Goal: Task Accomplishment & Management: Complete application form

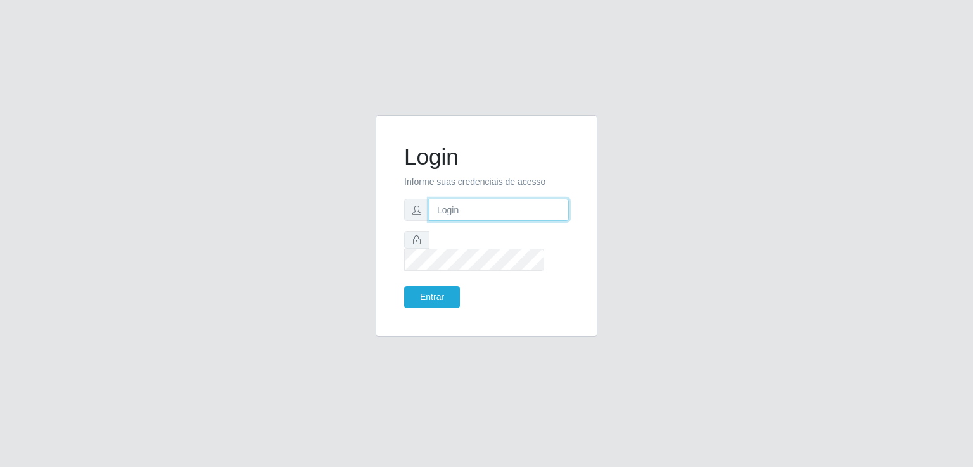
click at [484, 213] on input "text" at bounding box center [499, 210] width 140 height 22
type input "J"
type input "[EMAIL_ADDRESS][PERSON_NAME][DOMAIN_NAME]"
click at [424, 286] on button "Entrar" at bounding box center [432, 297] width 56 height 22
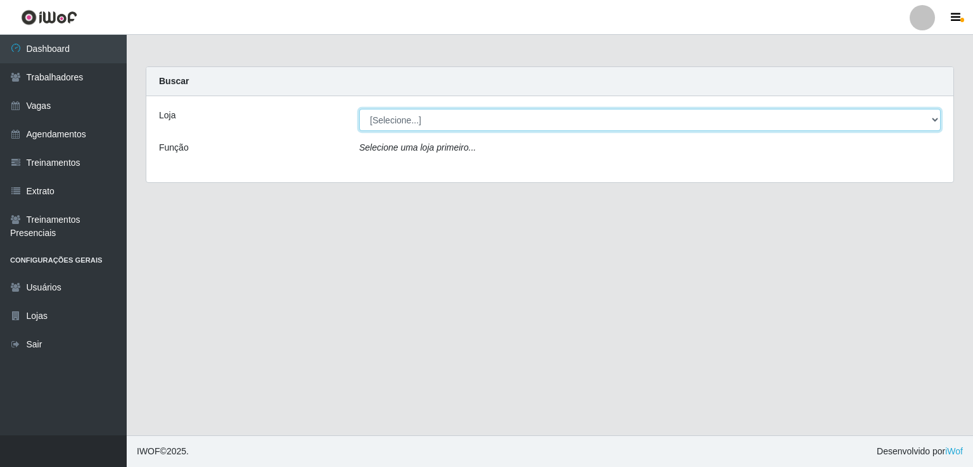
click at [427, 127] on select "[Selecione...] [PERSON_NAME] Supermercado LTDA" at bounding box center [649, 120] width 581 height 22
select select "67"
click at [359, 109] on select "[Selecione...] [PERSON_NAME] Supermercado LTDA" at bounding box center [649, 120] width 581 height 22
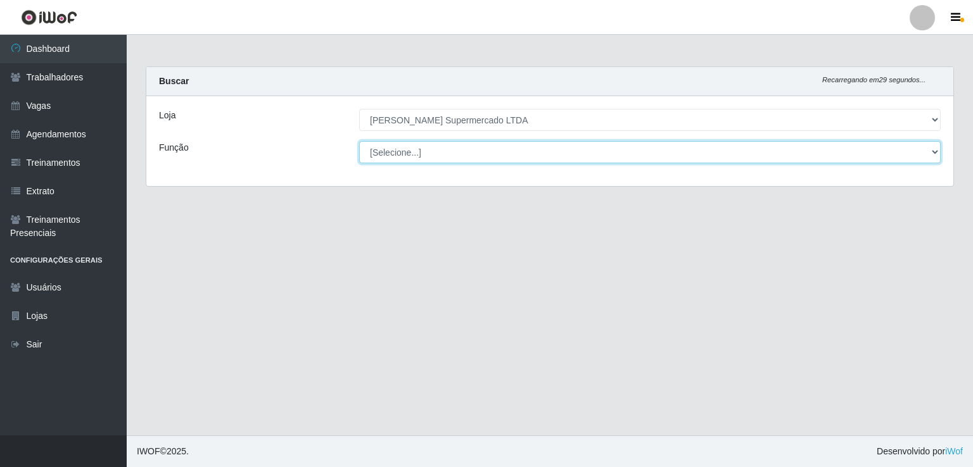
click at [447, 154] on select "[Selecione...] Balconista Carregador e Descarregador de Caminhão Carregador e D…" at bounding box center [649, 152] width 581 height 22
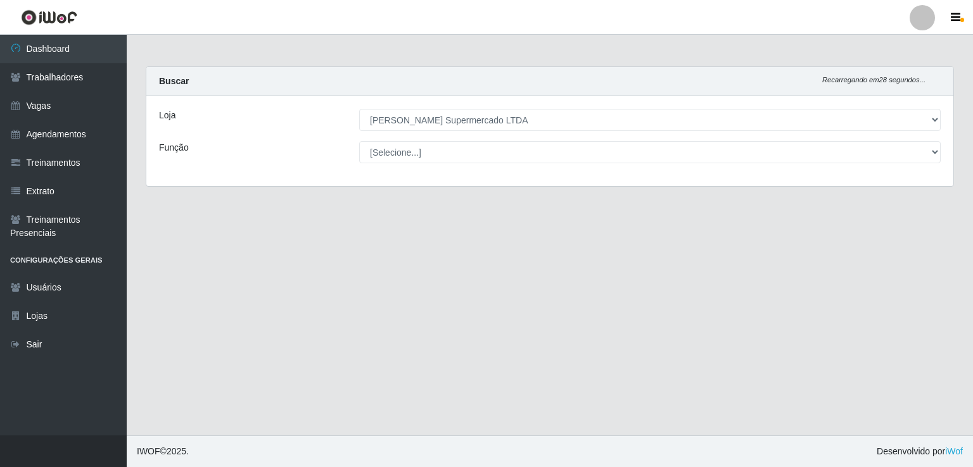
click at [162, 170] on div "Loja [Selecione...] [PERSON_NAME] Supermercado LTDA Função [Selecione...] Balco…" at bounding box center [549, 141] width 807 height 90
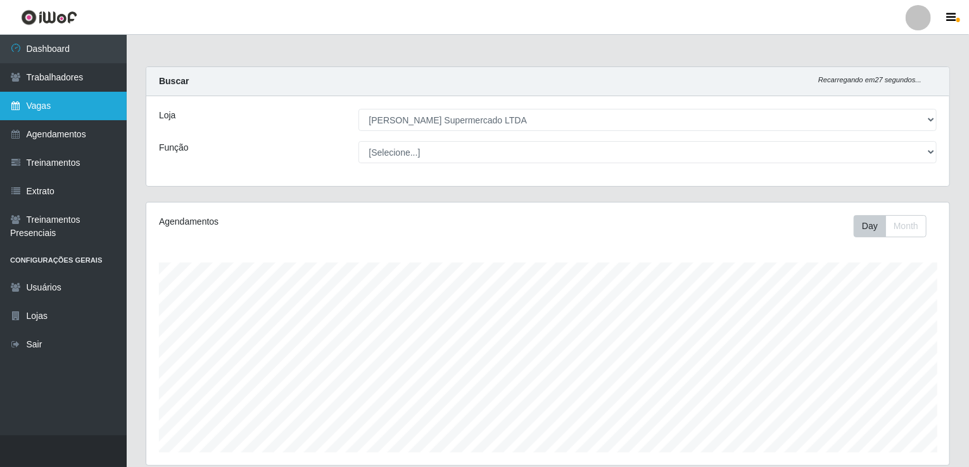
scroll to position [263, 803]
click at [68, 102] on link "Vagas" at bounding box center [63, 106] width 127 height 29
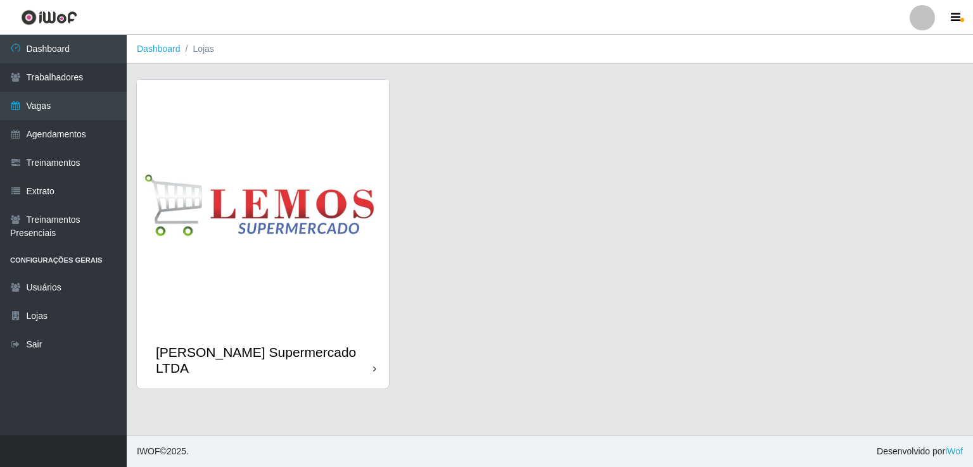
click at [300, 197] on img at bounding box center [263, 206] width 252 height 252
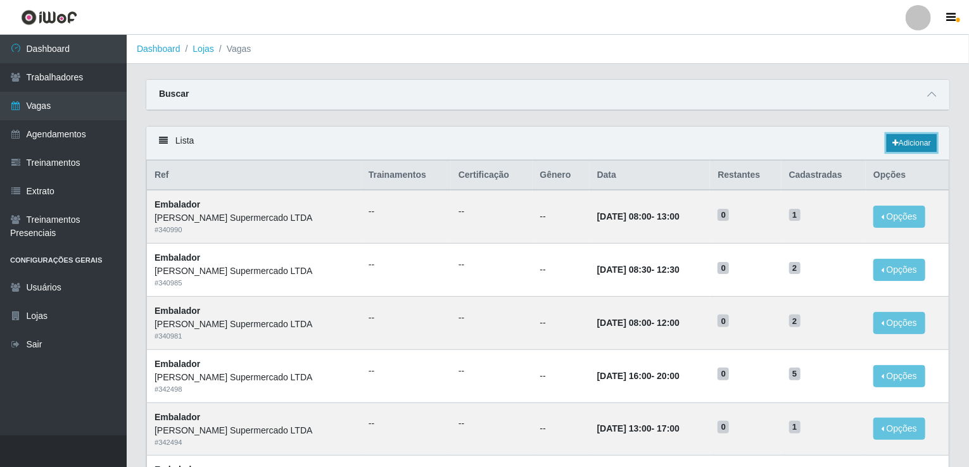
click at [912, 141] on link "Adicionar" at bounding box center [912, 143] width 50 height 18
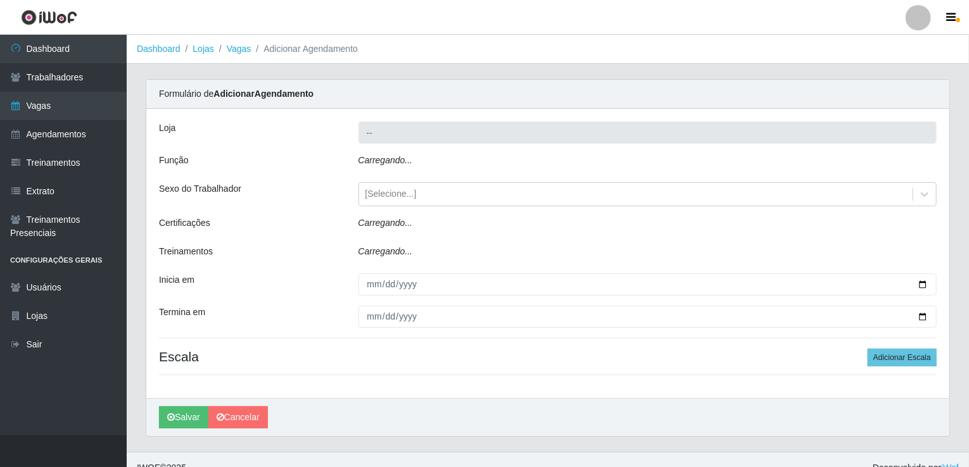
type input "[PERSON_NAME] Supermercado LTDA"
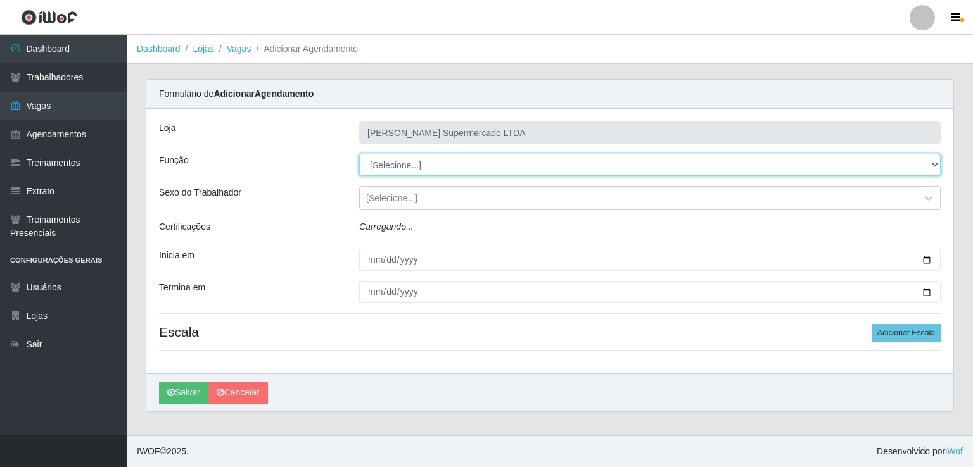
click at [460, 164] on select "[Selecione...] Balconista Carregador e Descarregador de Caminhão Carregador e D…" at bounding box center [649, 165] width 581 height 22
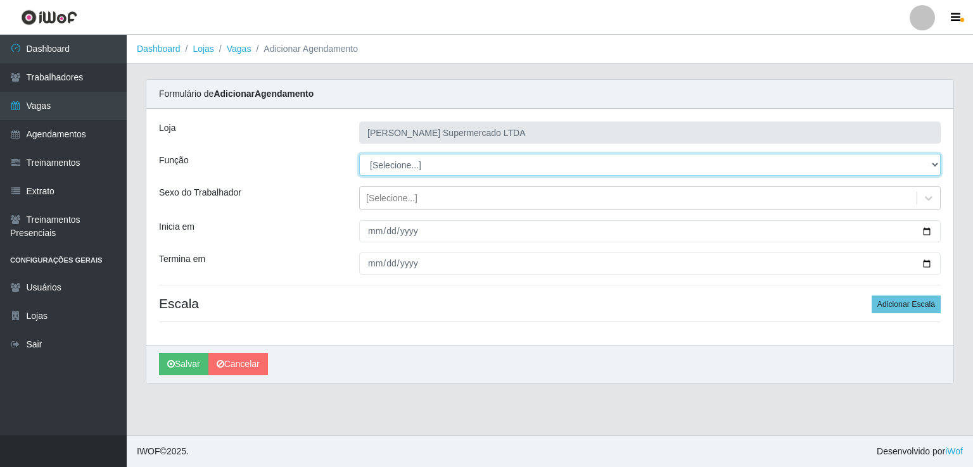
select select "1"
click at [359, 154] on select "[Selecione...] Balconista Carregador e Descarregador de Caminhão Carregador e D…" at bounding box center [649, 165] width 581 height 22
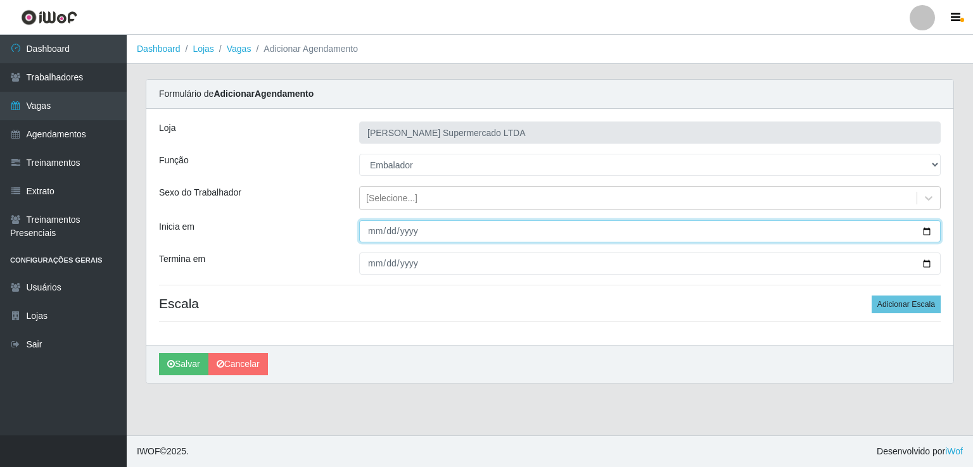
click at [925, 231] on input "Inicia em" at bounding box center [649, 231] width 581 height 22
type input "[DATE]"
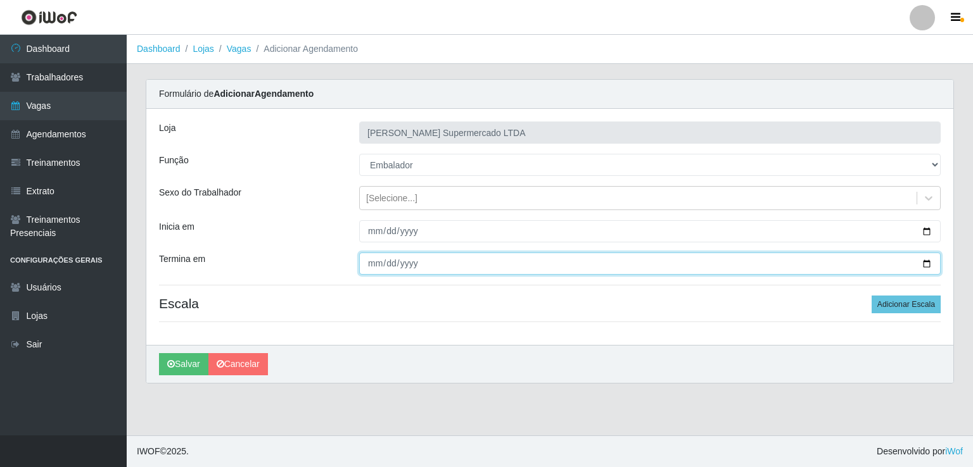
click at [930, 270] on input "Termina em" at bounding box center [649, 264] width 581 height 22
click at [929, 265] on input "Termina em" at bounding box center [649, 264] width 581 height 22
type input "[DATE]"
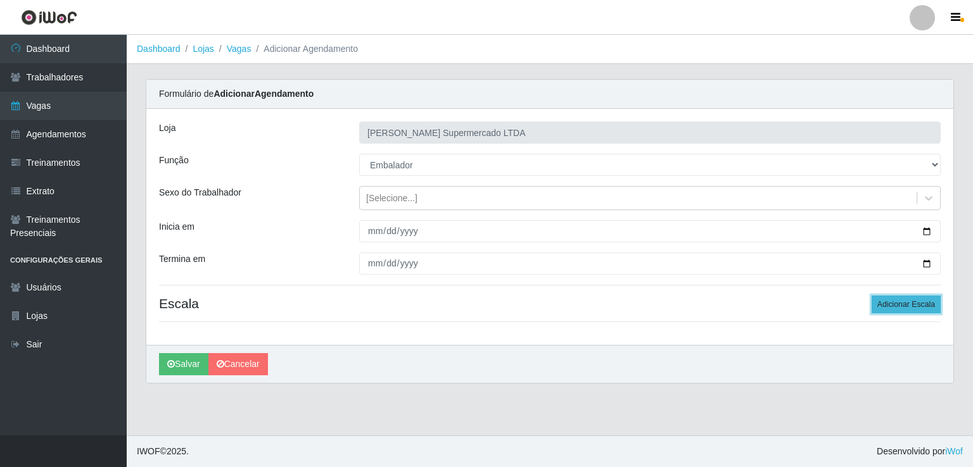
click at [894, 302] on button "Adicionar Escala" at bounding box center [906, 305] width 69 height 18
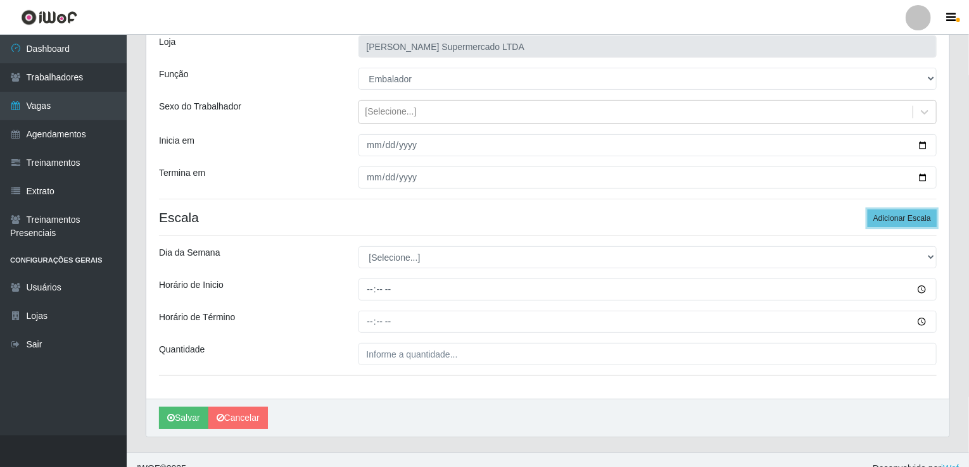
scroll to position [102, 0]
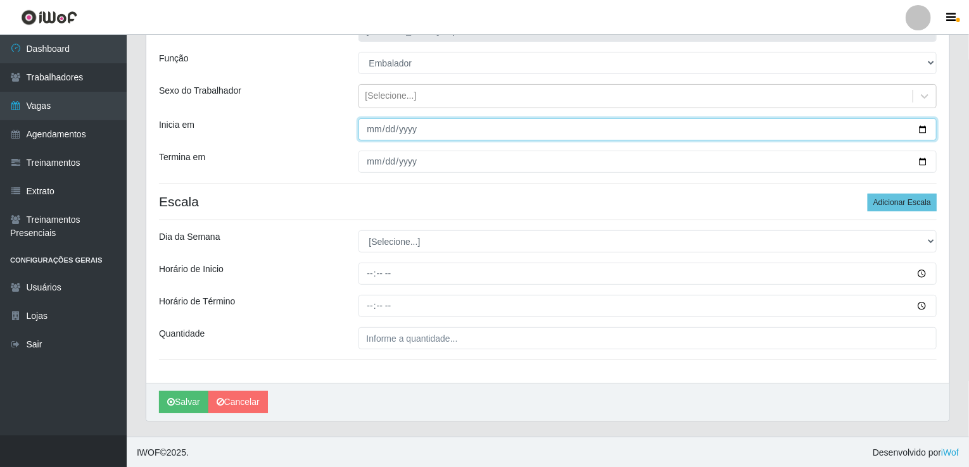
click at [922, 129] on input "[DATE]" at bounding box center [648, 129] width 579 height 22
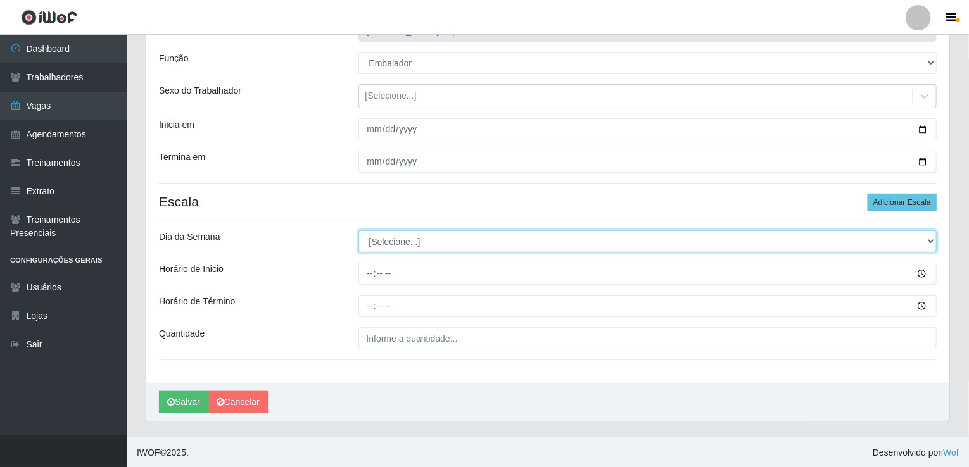
click at [924, 238] on select "[Selecione...] Segunda Terça Quarta Quinta Sexta Sábado Domingo" at bounding box center [648, 242] width 579 height 22
select select "0"
click at [359, 231] on select "[Selecione...] Segunda Terça Quarta Quinta Sexta Sábado Domingo" at bounding box center [648, 242] width 579 height 22
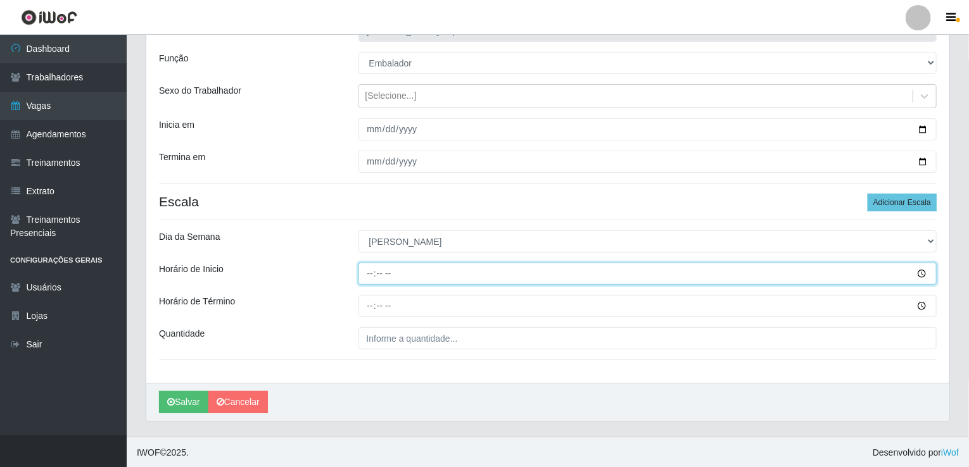
click at [367, 272] on input "Horário de Inicio" at bounding box center [648, 274] width 579 height 22
type input "08:00"
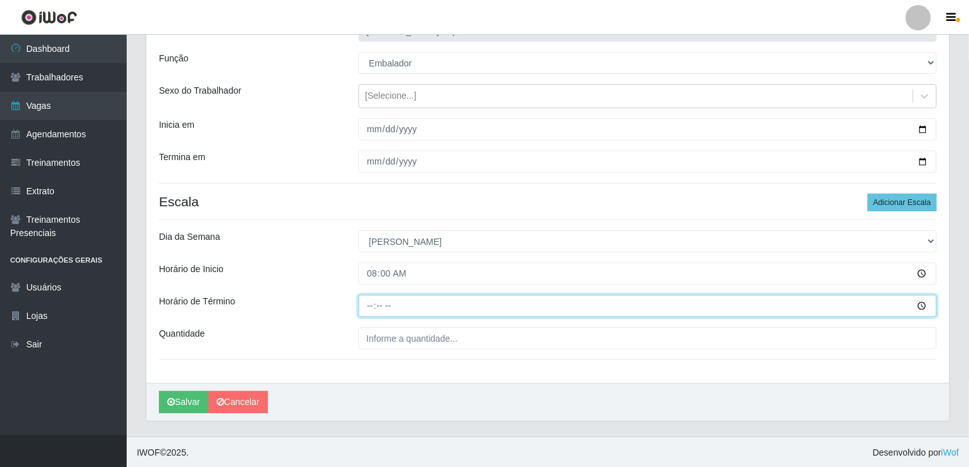
type input "12:00"
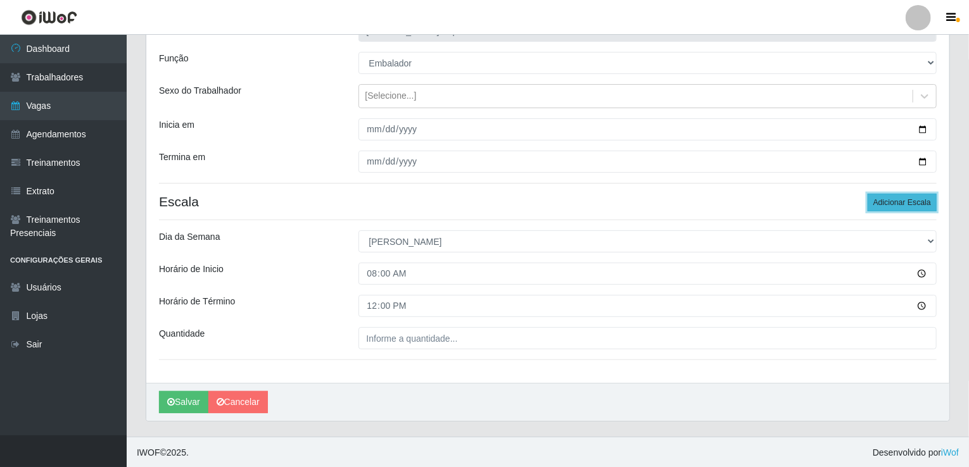
click at [912, 201] on button "Adicionar Escala" at bounding box center [902, 203] width 69 height 18
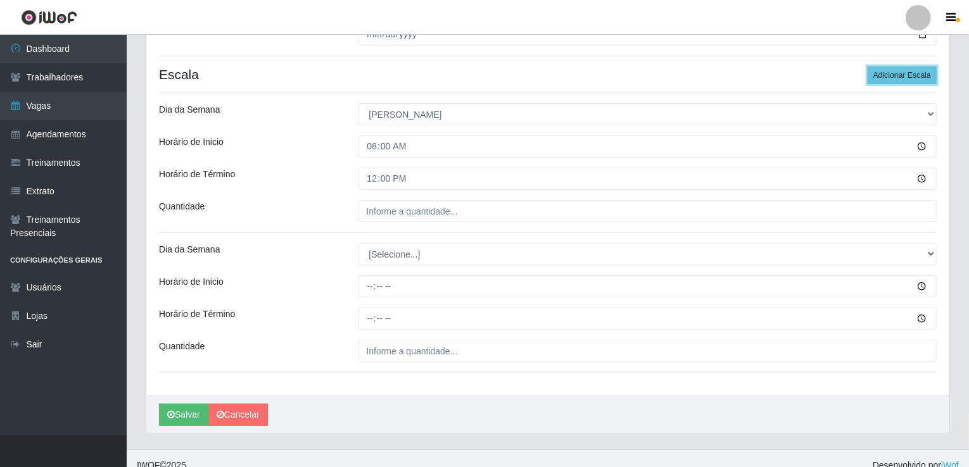
scroll to position [242, 0]
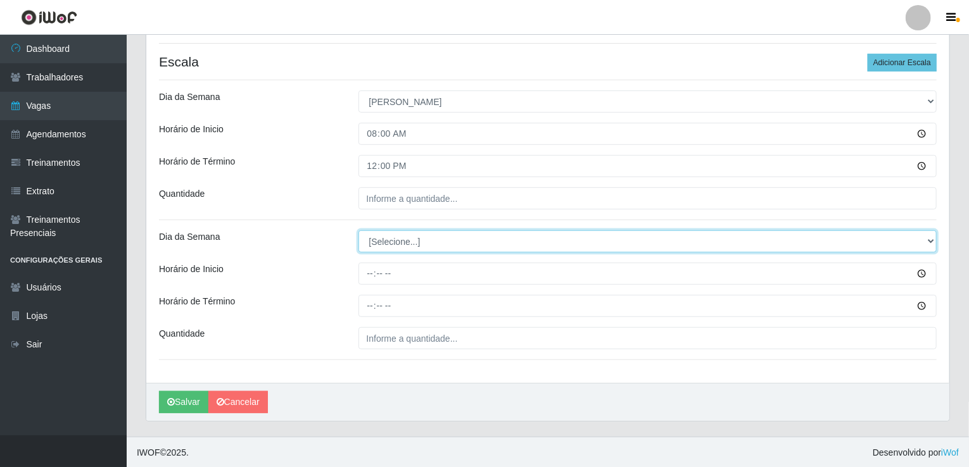
click at [476, 238] on select "[Selecione...] Segunda Terça Quarta Quinta Sexta Sábado Domingo" at bounding box center [648, 242] width 579 height 22
select select "0"
click at [359, 231] on select "[Selecione...] Segunda Terça Quarta Quinta Sexta Sábado Domingo" at bounding box center [648, 242] width 579 height 22
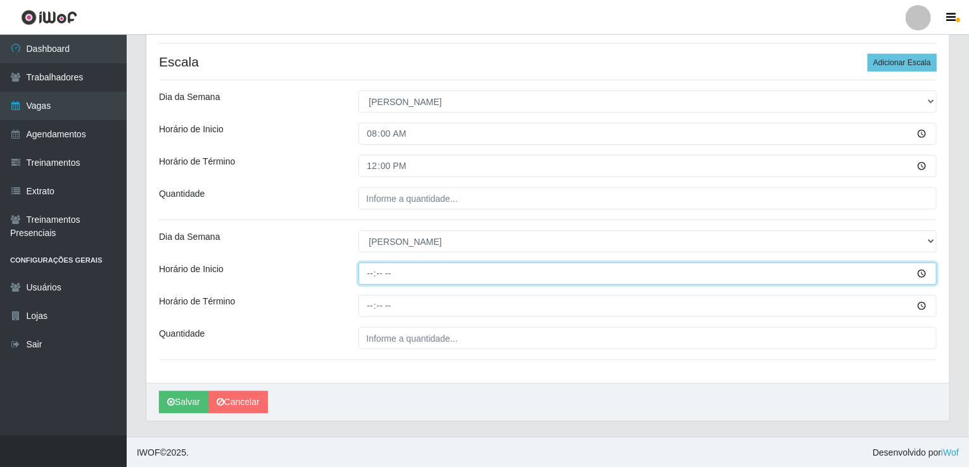
click at [372, 276] on input "Horário de Inicio" at bounding box center [648, 274] width 579 height 22
type input "08:30"
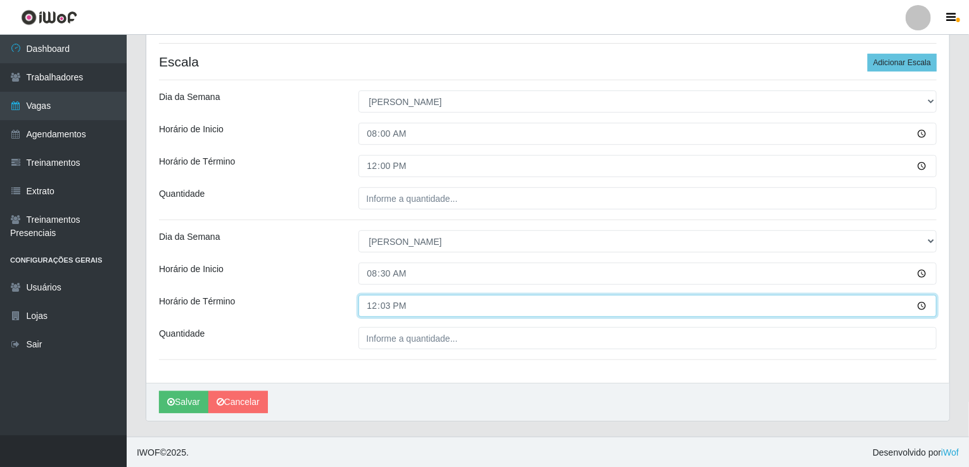
type input "12:30"
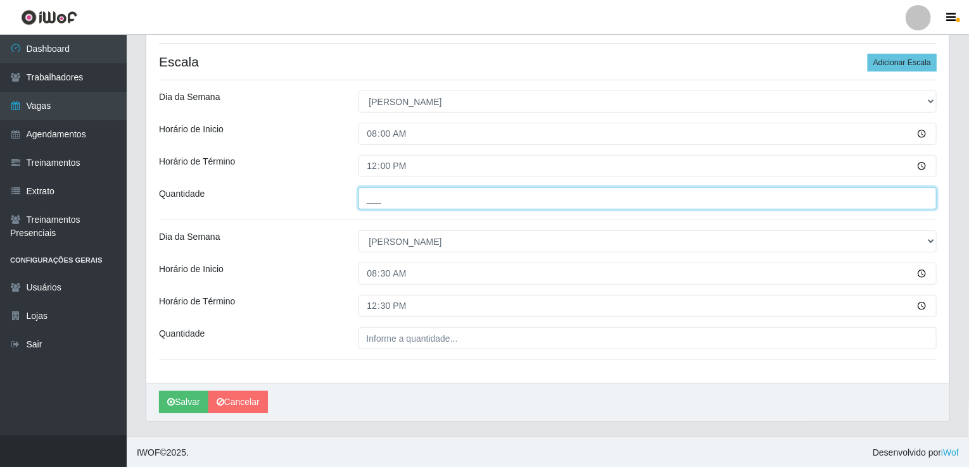
click at [374, 201] on input "___" at bounding box center [648, 198] width 579 height 22
type input "02_"
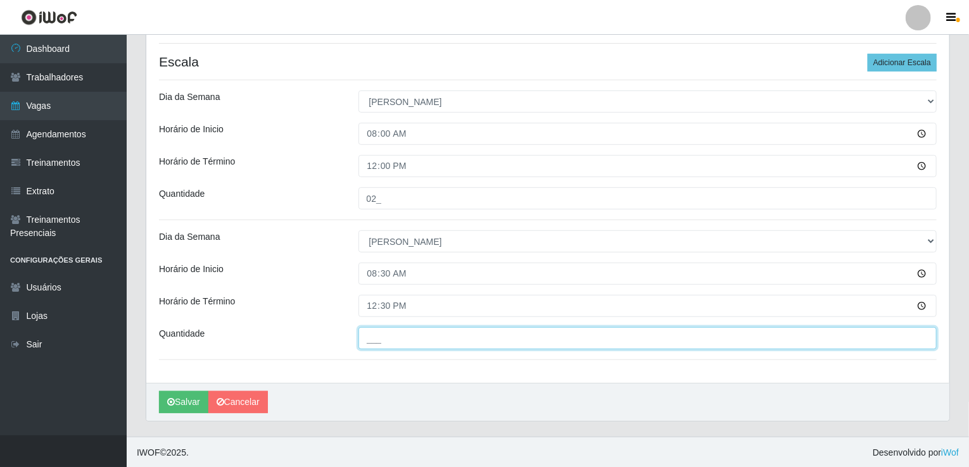
click at [390, 341] on input "___" at bounding box center [648, 338] width 579 height 22
type input "02_"
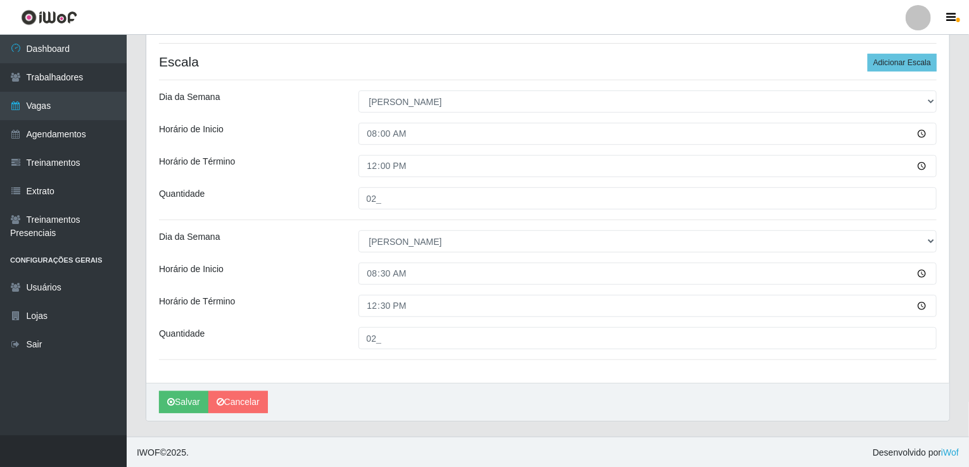
click at [433, 378] on div "Loja [PERSON_NAME] Supermercado LTDA Função [Selecione...] Balconista Carregado…" at bounding box center [547, 125] width 803 height 516
drag, startPoint x: 960, startPoint y: 452, endPoint x: 869, endPoint y: 449, distance: 91.3
click at [869, 449] on footer "IWOF © 2025 . Desenvolvido por iWof" at bounding box center [548, 453] width 842 height 32
click at [873, 449] on span "Desenvolvido por iWof" at bounding box center [916, 453] width 86 height 13
drag, startPoint x: 869, startPoint y: 449, endPoint x: 930, endPoint y: 381, distance: 91.9
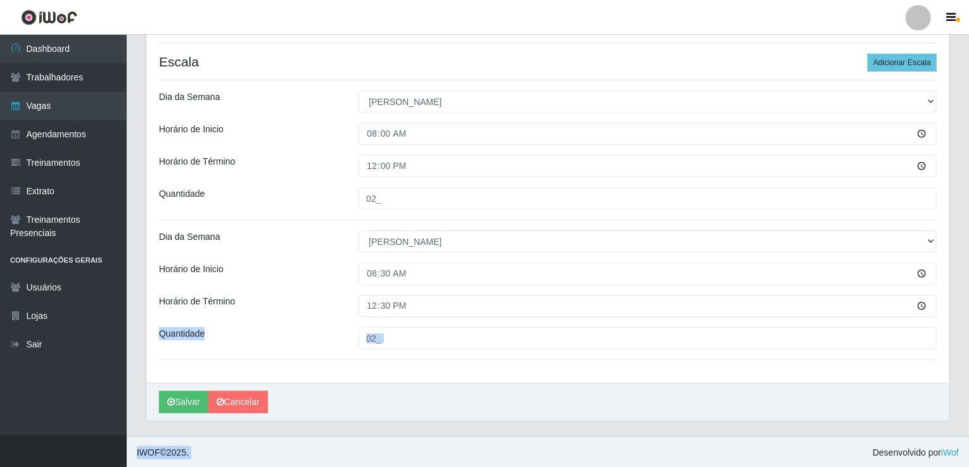
click at [930, 381] on div "Perfil Alterar Senha Sair Dashboard Trabalhadores Vagas Agendamentos Treinament…" at bounding box center [484, 113] width 969 height 711
click at [930, 381] on div "Loja [PERSON_NAME] Supermercado LTDA Função [Selecione...] Balconista Carregado…" at bounding box center [547, 125] width 803 height 516
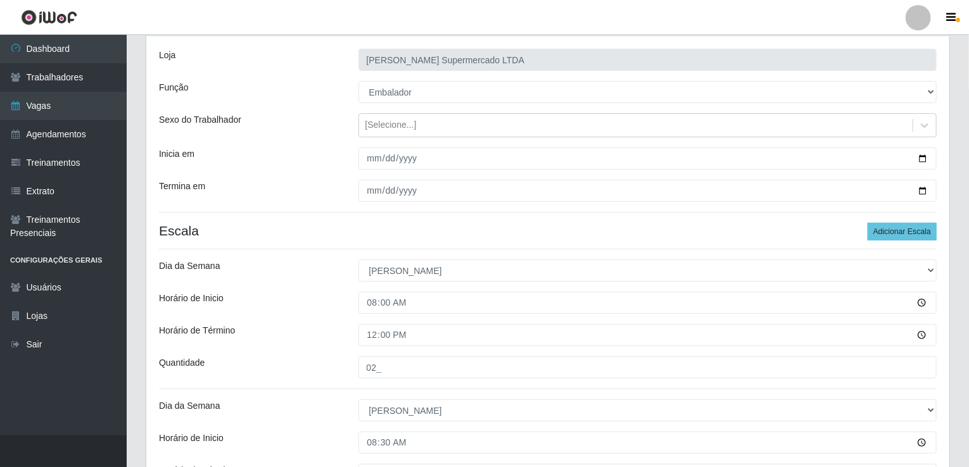
scroll to position [65, 0]
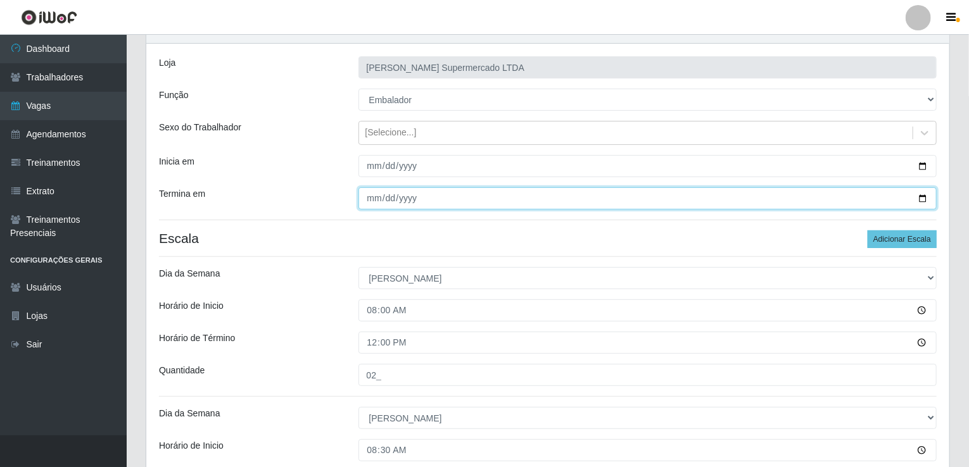
click at [920, 201] on input "[DATE]" at bounding box center [648, 198] width 579 height 22
type input "[DATE]"
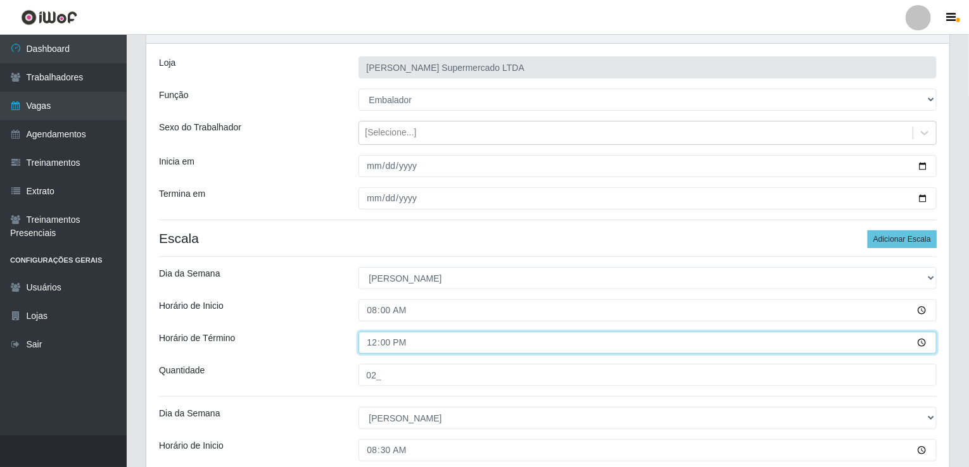
drag, startPoint x: 422, startPoint y: 338, endPoint x: 972, endPoint y: 238, distance: 559.5
click at [969, 238] on html "Perfil Alterar Senha Sair Dashboard Trabalhadores Vagas Agendamentos Treinament…" at bounding box center [484, 290] width 969 height 711
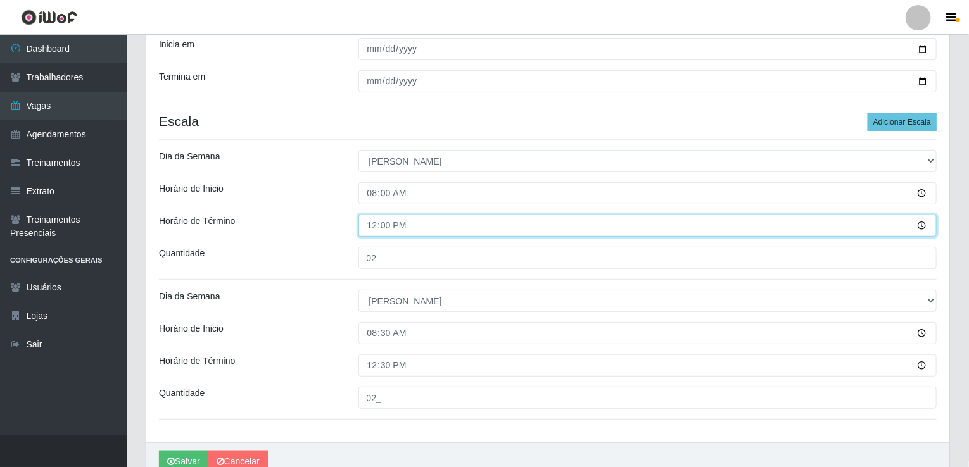
scroll to position [242, 0]
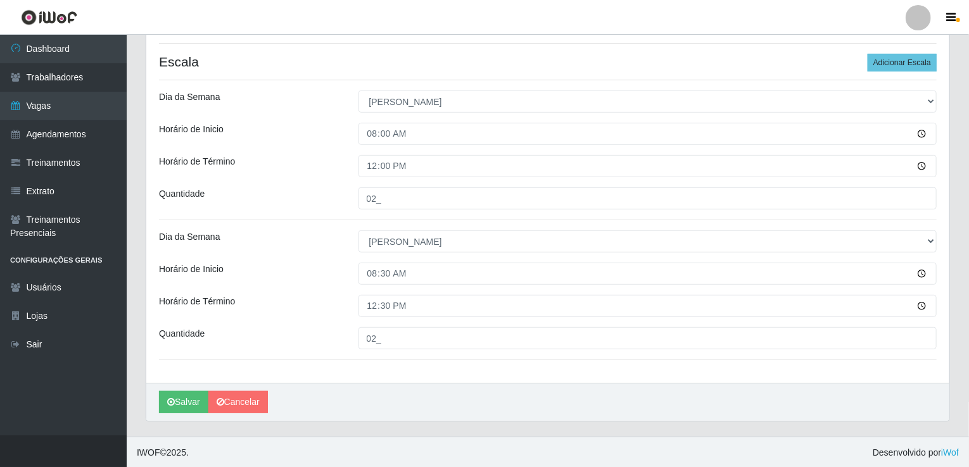
click at [626, 365] on div "Loja [PERSON_NAME] Supermercado LTDA Função [Selecione...] Balconista Carregado…" at bounding box center [547, 125] width 803 height 516
click at [341, 399] on div "[PERSON_NAME]" at bounding box center [547, 402] width 803 height 38
click at [178, 402] on button "Salvar" at bounding box center [183, 402] width 49 height 22
drag, startPoint x: 178, startPoint y: 402, endPoint x: 429, endPoint y: 421, distance: 252.1
click at [429, 421] on div "Carregando... Formulário de Adicionar Agendamento Loja [PERSON_NAME] Supermerca…" at bounding box center [547, 137] width 823 height 600
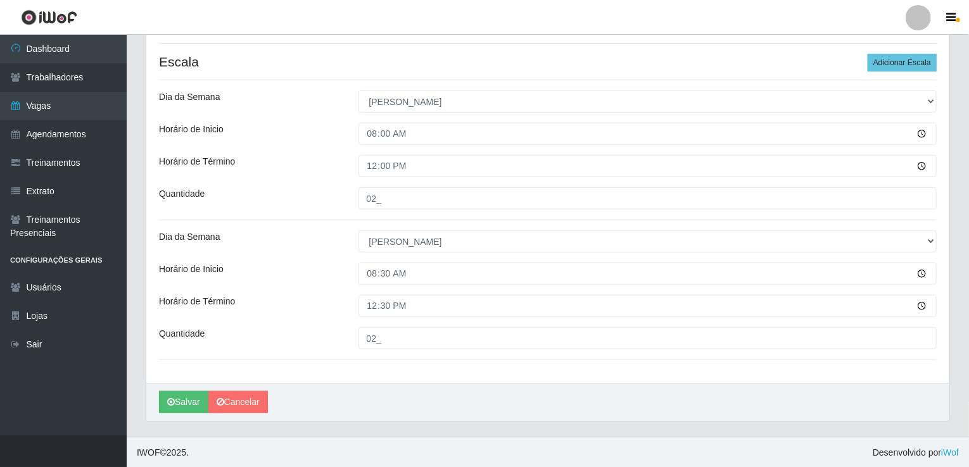
drag, startPoint x: 689, startPoint y: 409, endPoint x: 972, endPoint y: 383, distance: 284.9
click at [969, 383] on html "Perfil Alterar Senha Sair Dashboard Trabalhadores Vagas Agendamentos Treinament…" at bounding box center [484, 113] width 969 height 711
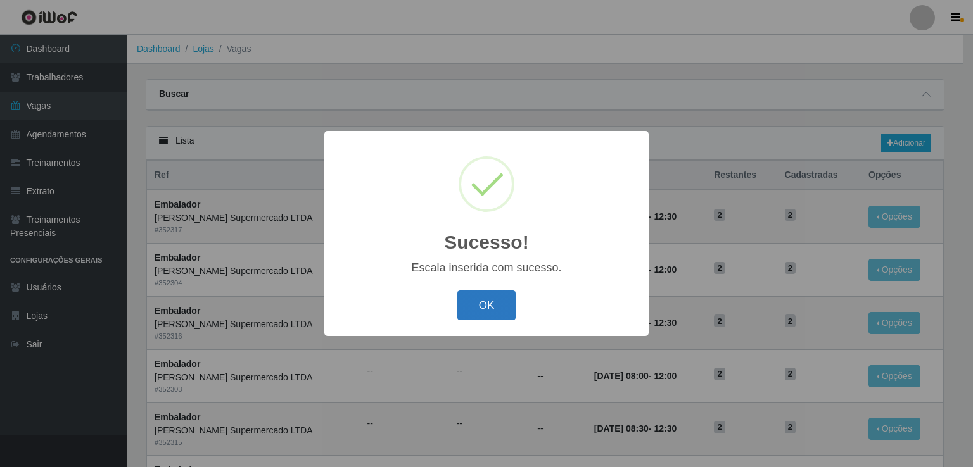
click at [504, 310] on button "OK" at bounding box center [486, 306] width 59 height 30
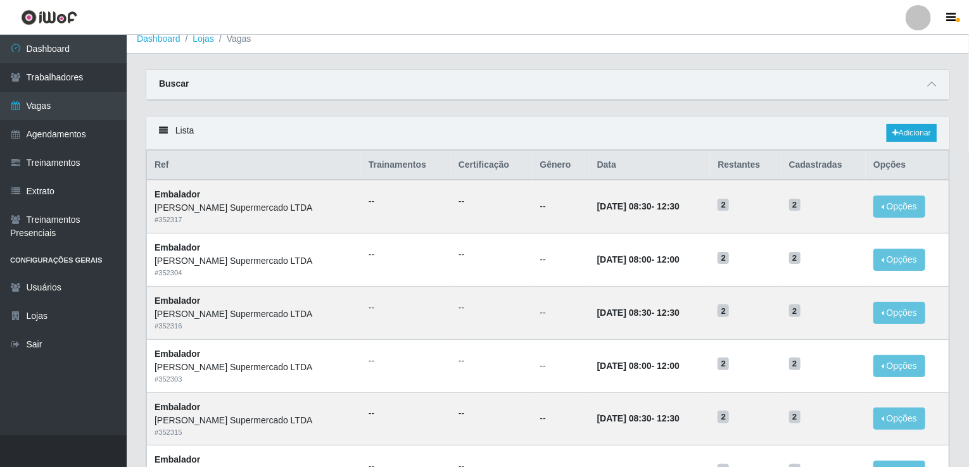
scroll to position [1, 0]
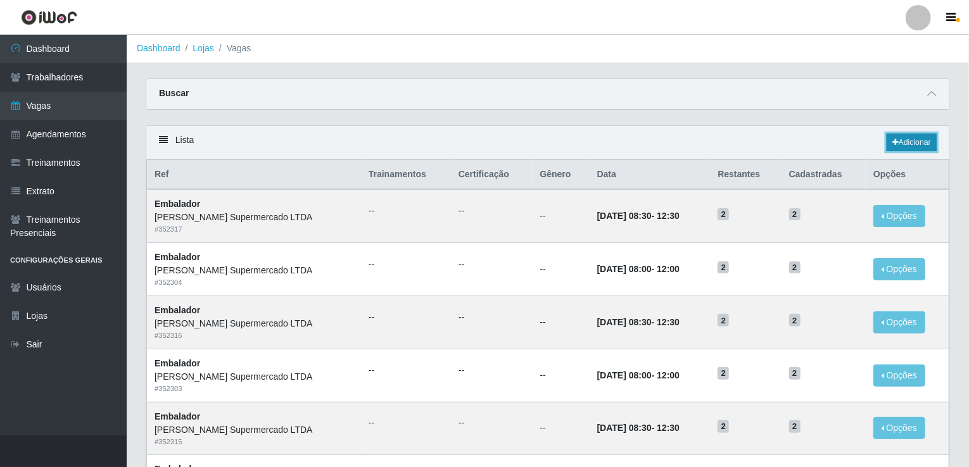
click at [917, 140] on link "Adicionar" at bounding box center [912, 143] width 50 height 18
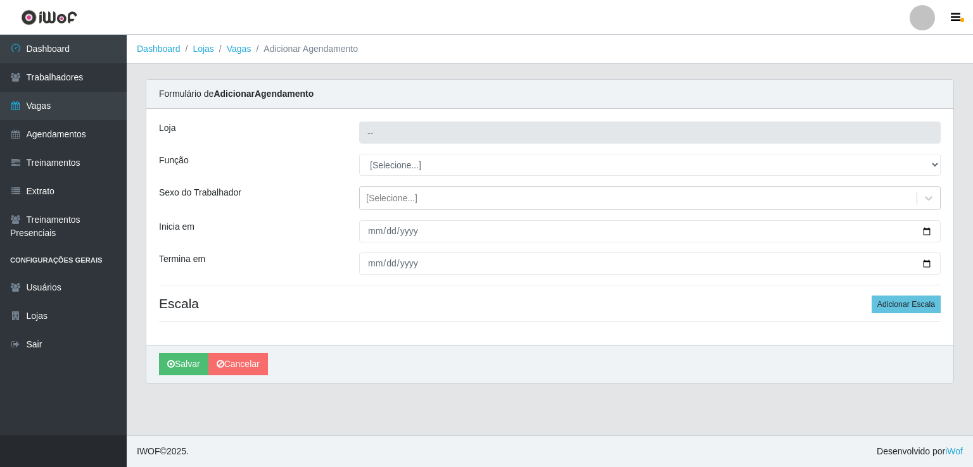
type input "[PERSON_NAME] Supermercado LTDA"
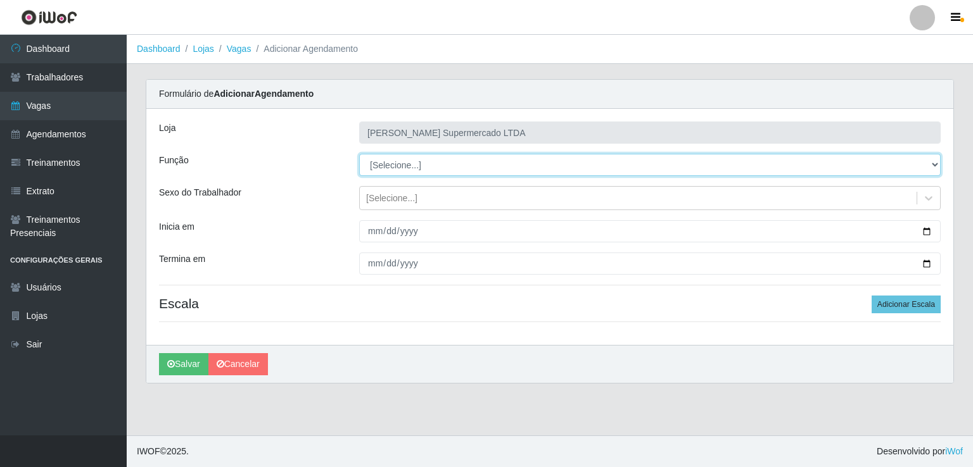
click at [535, 173] on select "[Selecione...] Balconista Carregador e Descarregador de Caminhão Carregador e D…" at bounding box center [649, 165] width 581 height 22
select select "1"
click at [359, 154] on select "[Selecione...] Balconista Carregador e Descarregador de Caminhão Carregador e D…" at bounding box center [649, 165] width 581 height 22
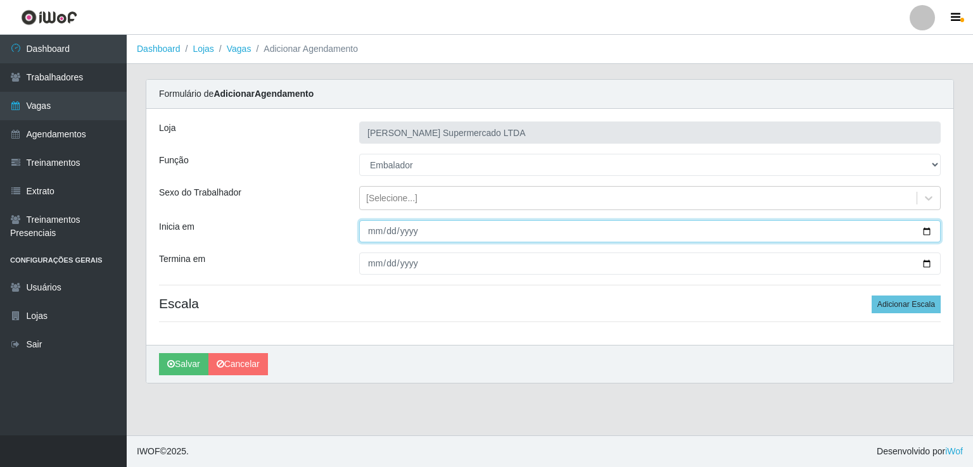
click at [928, 227] on input "Inicia em" at bounding box center [649, 231] width 581 height 22
type input "[DATE]"
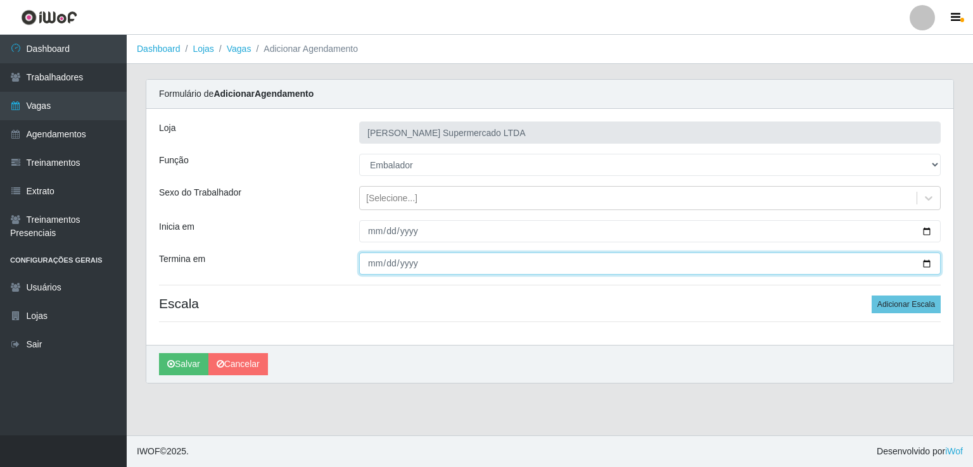
click at [933, 257] on input "Termina em" at bounding box center [649, 264] width 581 height 22
click at [929, 263] on input "Termina em" at bounding box center [649, 264] width 581 height 22
type input "[DATE]"
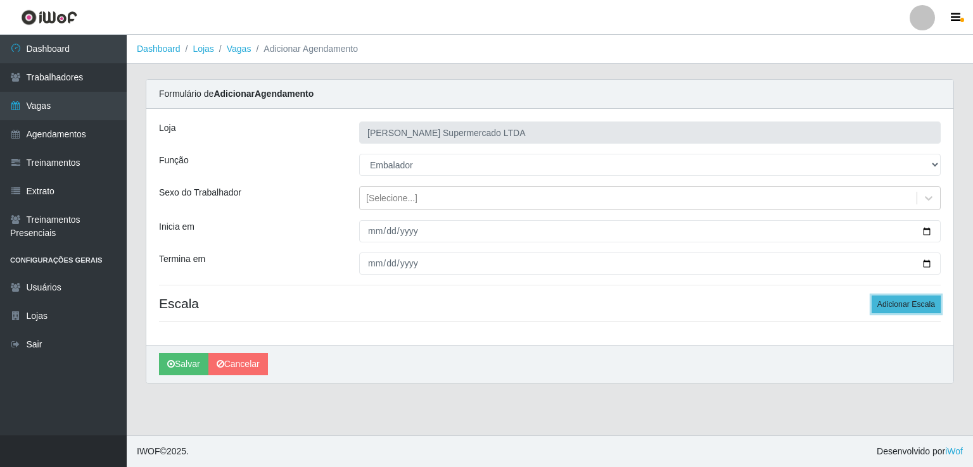
click at [910, 307] on button "Adicionar Escala" at bounding box center [906, 305] width 69 height 18
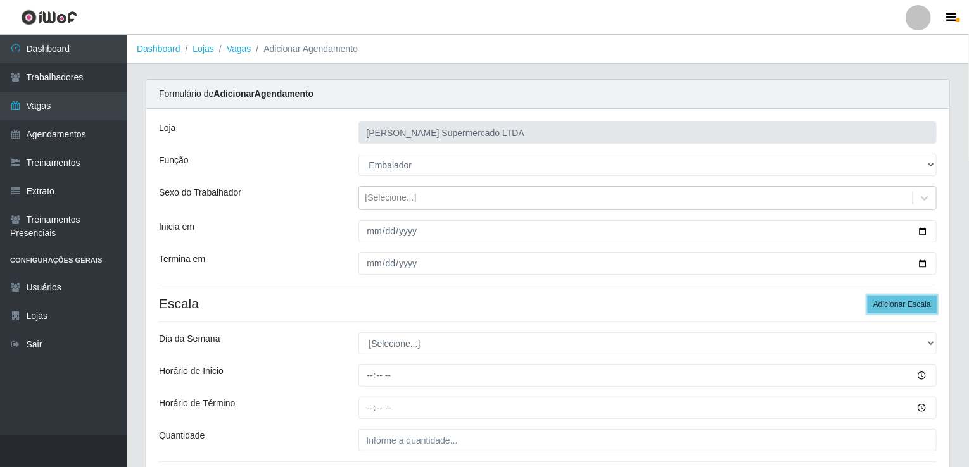
scroll to position [102, 0]
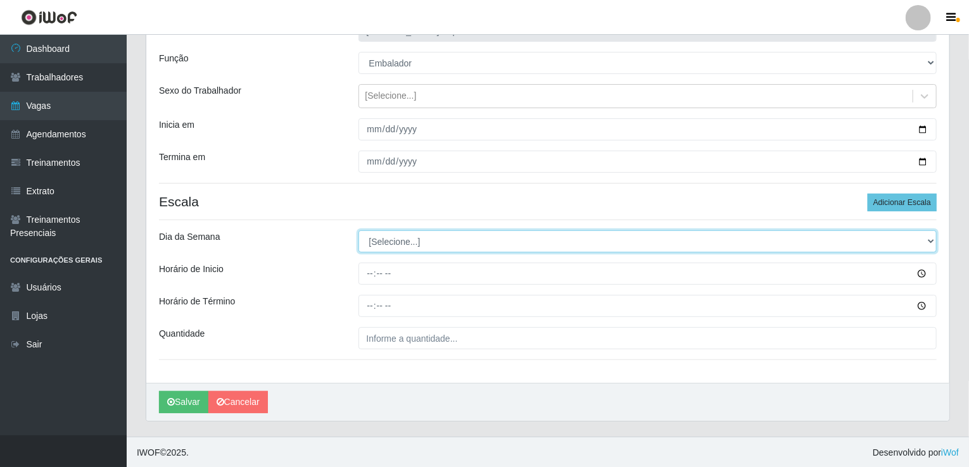
click at [673, 234] on select "[Selecione...] Segunda Terça Quarta Quinta Sexta Sábado Domingo" at bounding box center [648, 242] width 579 height 22
select select "6"
click at [359, 231] on select "[Selecione...] Segunda Terça Quarta Quinta Sexta Sábado Domingo" at bounding box center [648, 242] width 579 height 22
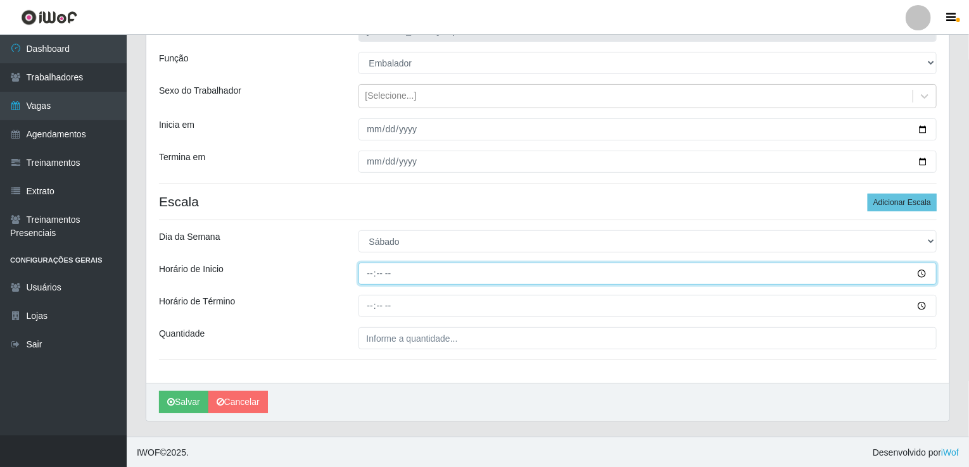
click at [369, 274] on input "Horário de Inicio" at bounding box center [648, 274] width 579 height 22
type input "08:00"
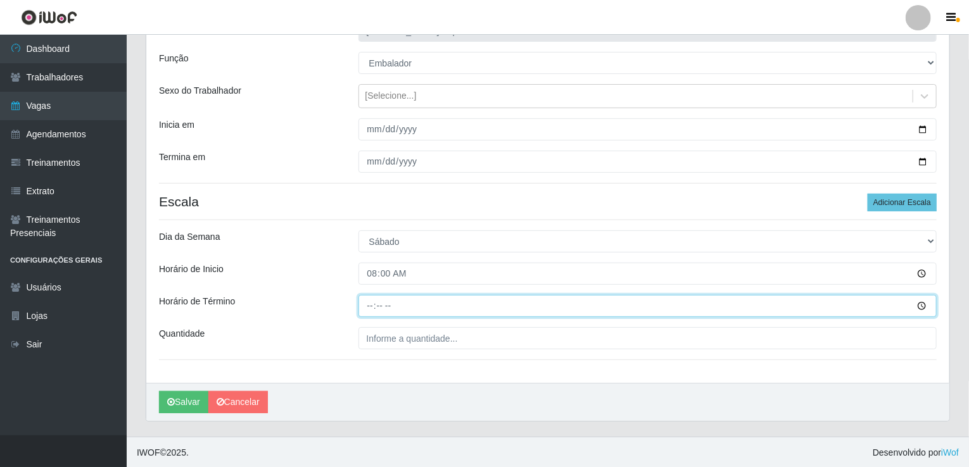
type input "13:00"
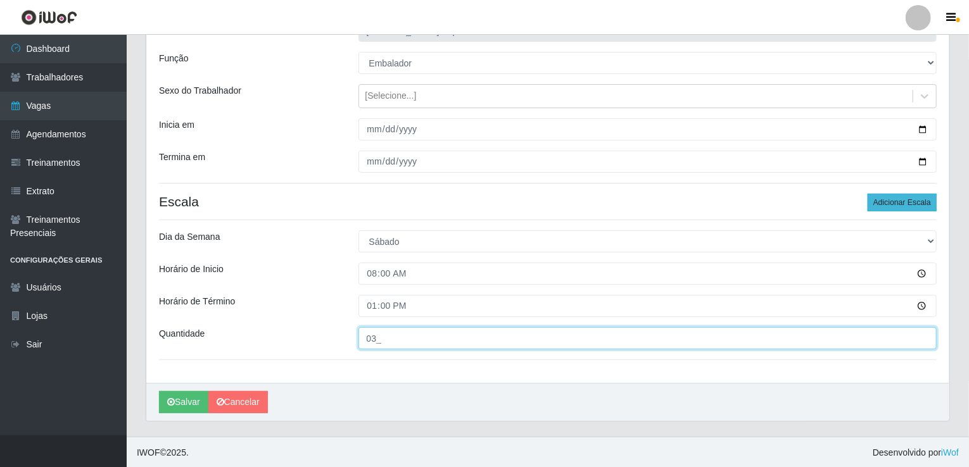
type input "03_"
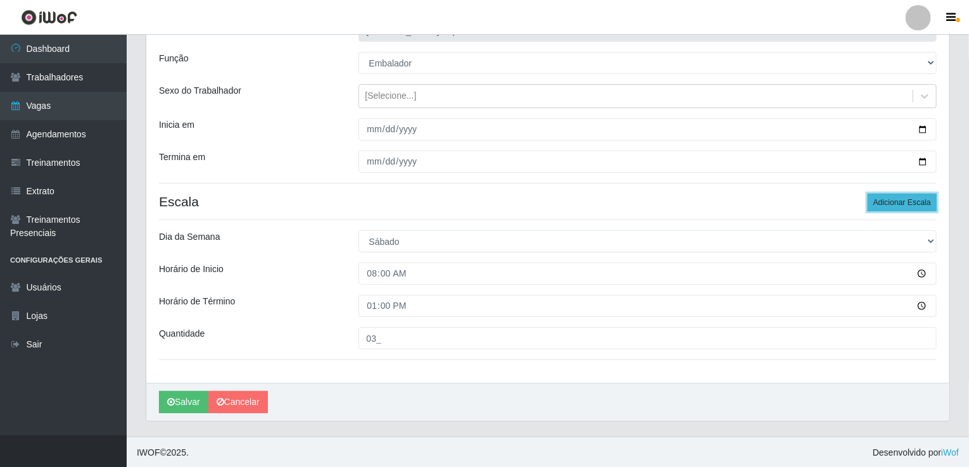
click at [918, 201] on button "Adicionar Escala" at bounding box center [902, 203] width 69 height 18
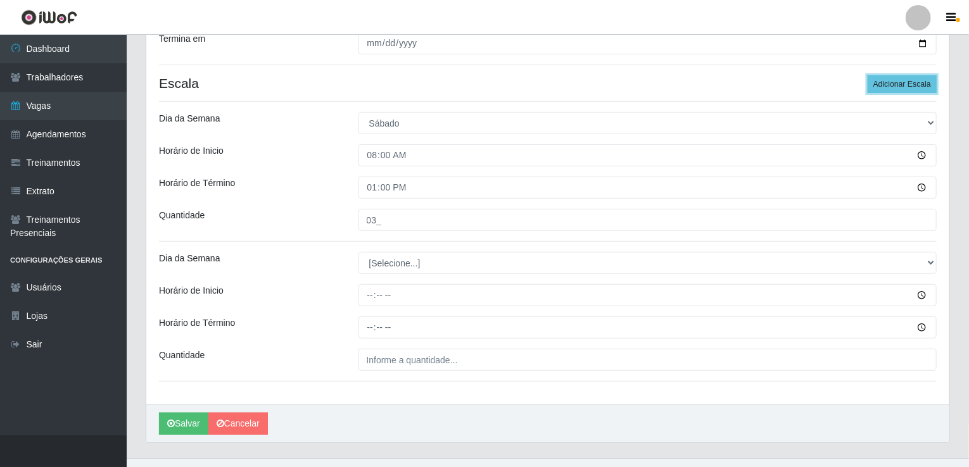
scroll to position [235, 0]
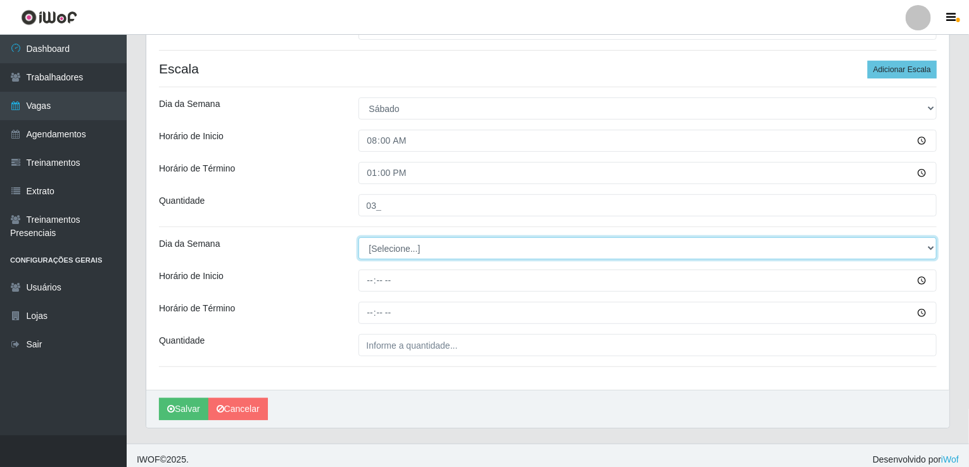
click at [443, 242] on select "[Selecione...] Segunda Terça Quarta Quinta Sexta Sábado Domingo" at bounding box center [648, 249] width 579 height 22
select select "6"
click at [359, 238] on select "[Selecione...] Segunda Terça Quarta Quinta Sexta Sábado Domingo" at bounding box center [648, 249] width 579 height 22
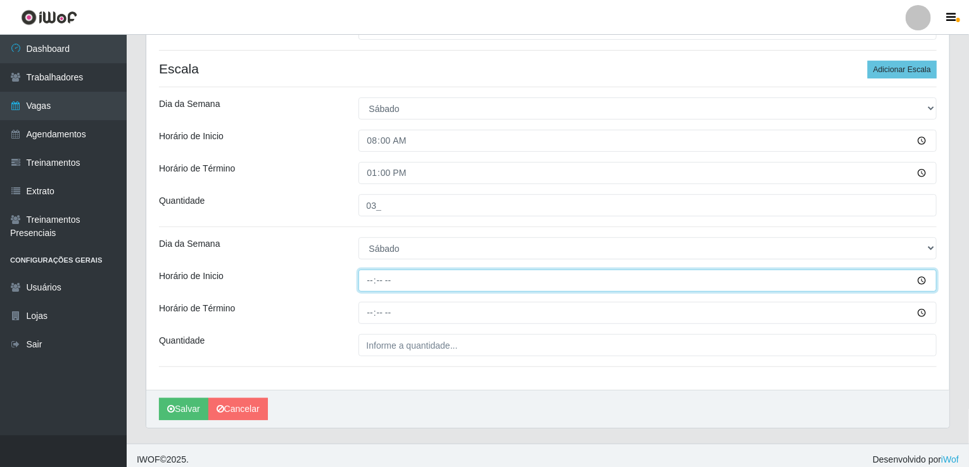
click at [366, 276] on input "Horário de Inicio" at bounding box center [648, 281] width 579 height 22
type input "13:00"
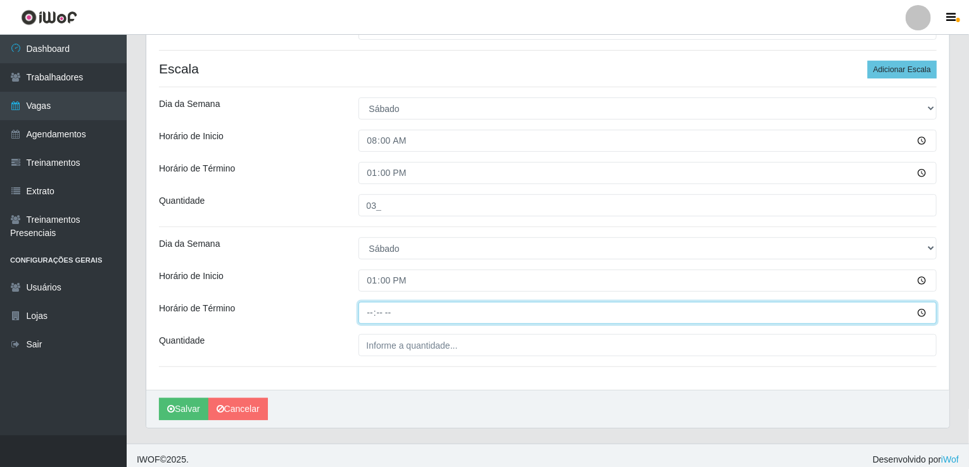
type input "17:00"
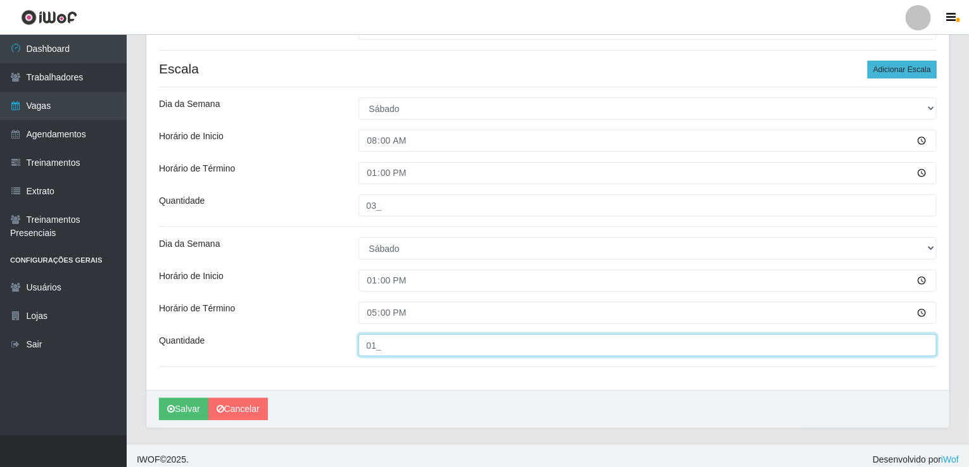
type input "01_"
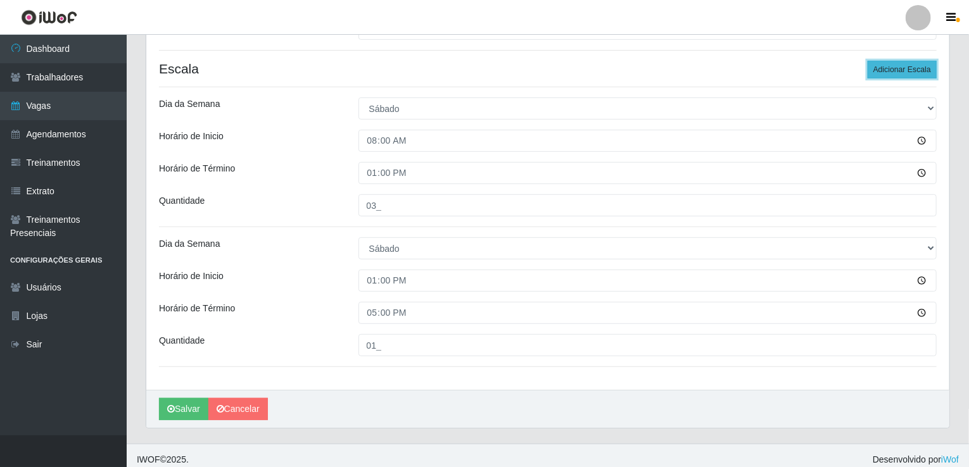
click at [924, 65] on button "Adicionar Escala" at bounding box center [902, 70] width 69 height 18
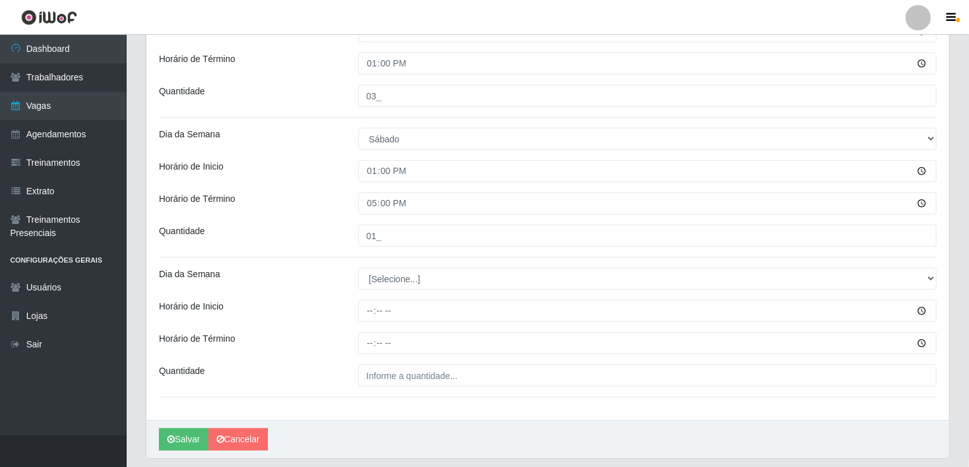
scroll to position [364, 0]
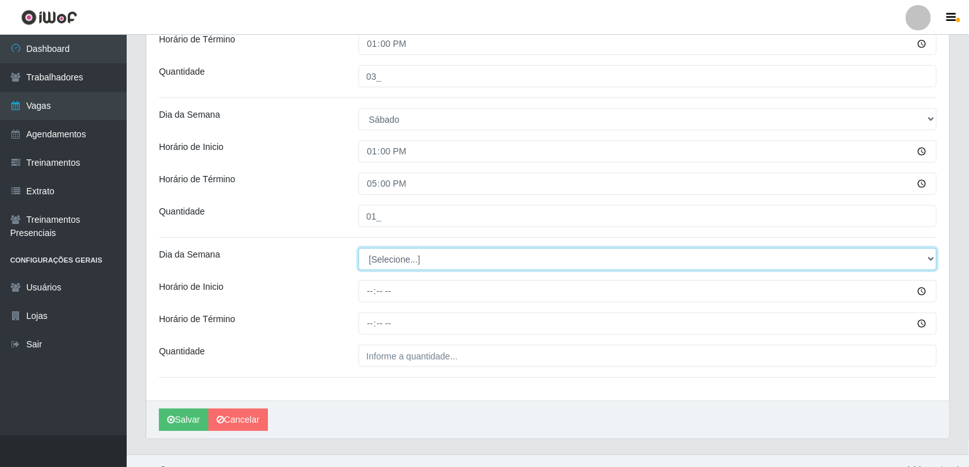
click at [409, 257] on select "[Selecione...] Segunda Terça Quarta Quinta Sexta Sábado Domingo" at bounding box center [648, 259] width 579 height 22
select select "6"
click at [359, 248] on select "[Selecione...] Segunda Terça Quarta Quinta Sexta Sábado Domingo" at bounding box center [648, 259] width 579 height 22
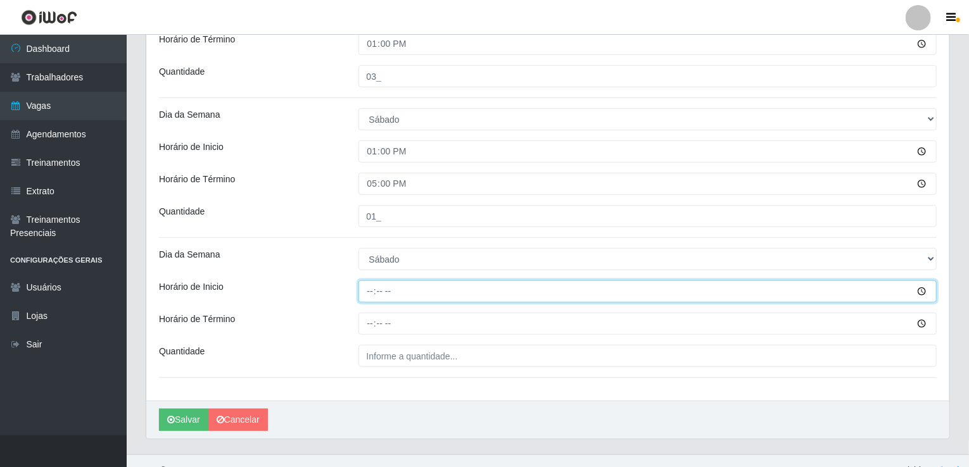
click at [367, 285] on input "Horário de Inicio" at bounding box center [648, 292] width 579 height 22
type input "16:00"
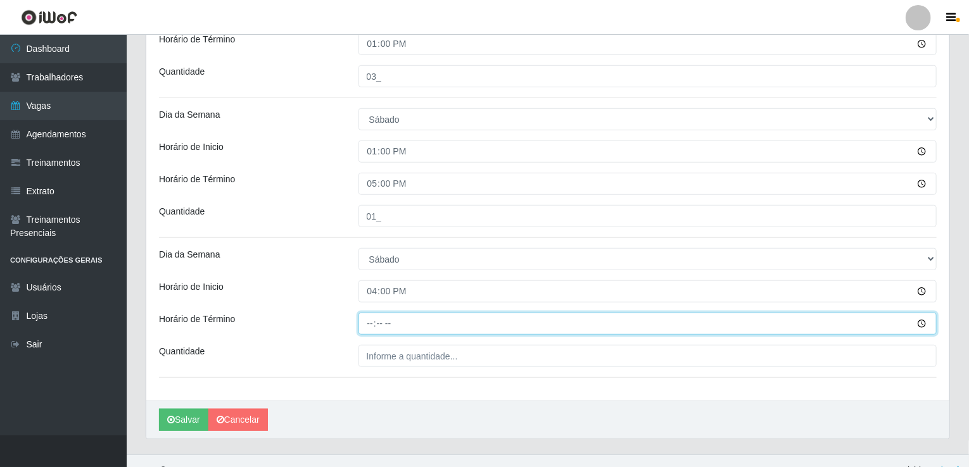
type input "20:00"
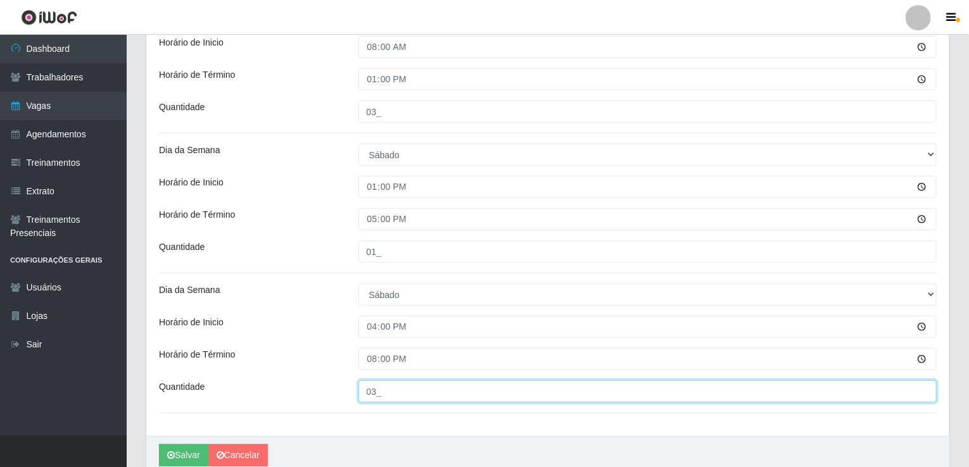
scroll to position [382, 0]
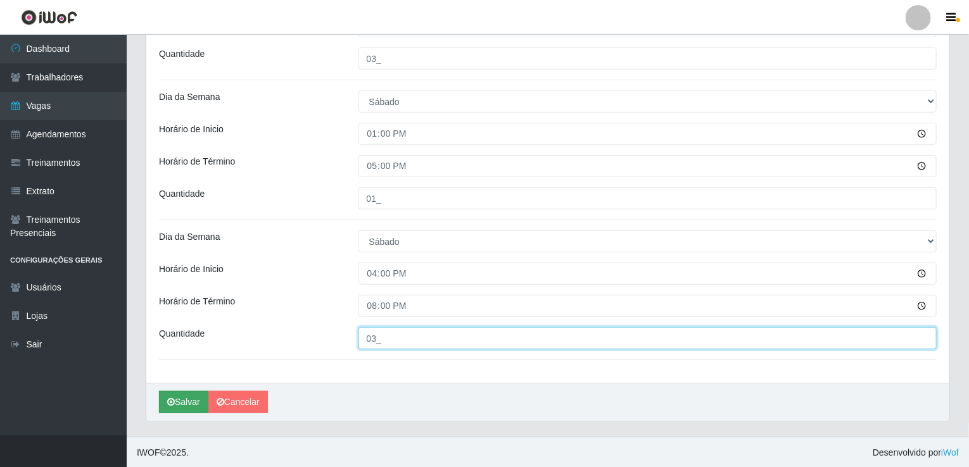
type input "03_"
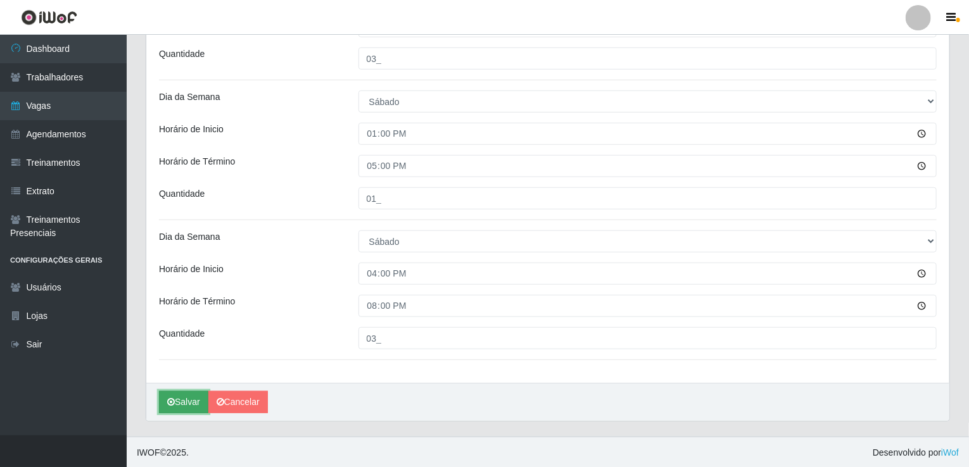
click at [186, 404] on button "Salvar" at bounding box center [183, 402] width 49 height 22
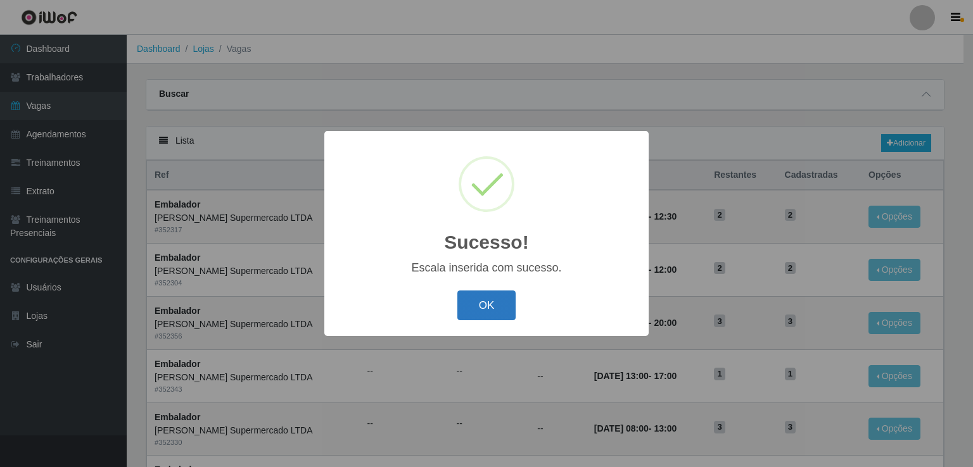
click at [483, 310] on button "OK" at bounding box center [486, 306] width 59 height 30
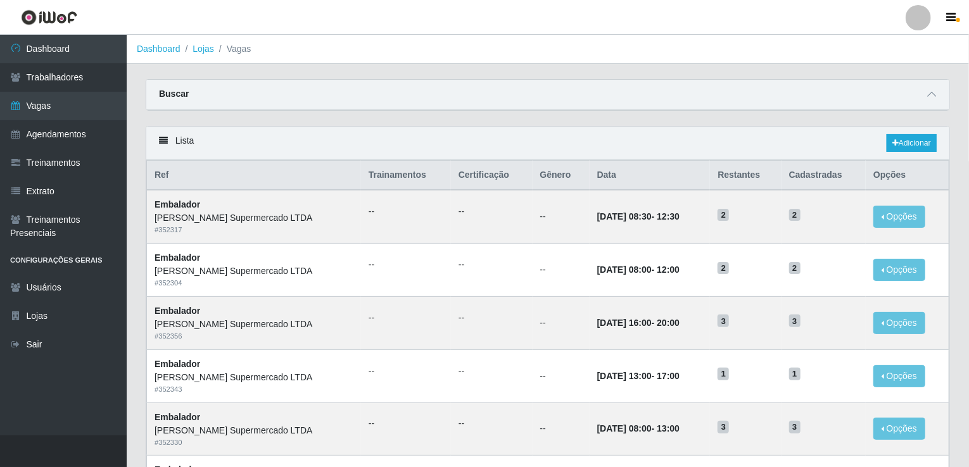
click at [365, 80] on div "Buscar" at bounding box center [547, 95] width 803 height 30
click at [922, 144] on link "Adicionar" at bounding box center [912, 143] width 50 height 18
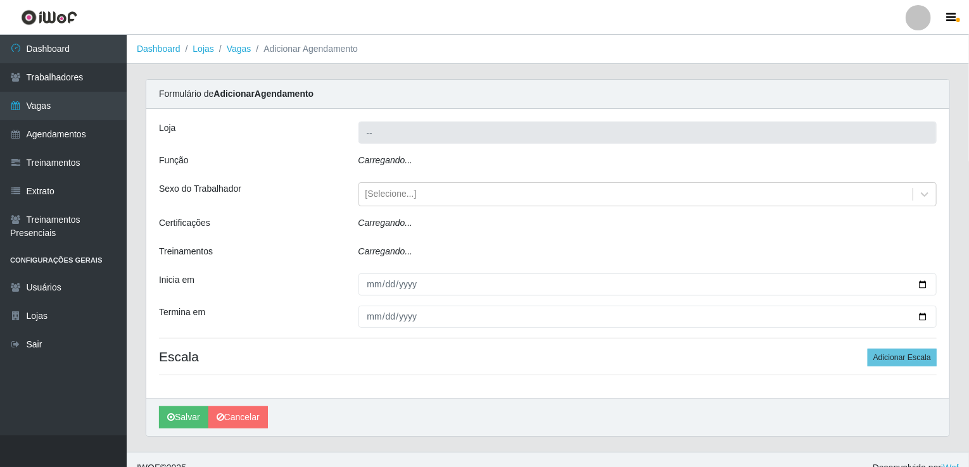
type input "[PERSON_NAME] Supermercado LTDA"
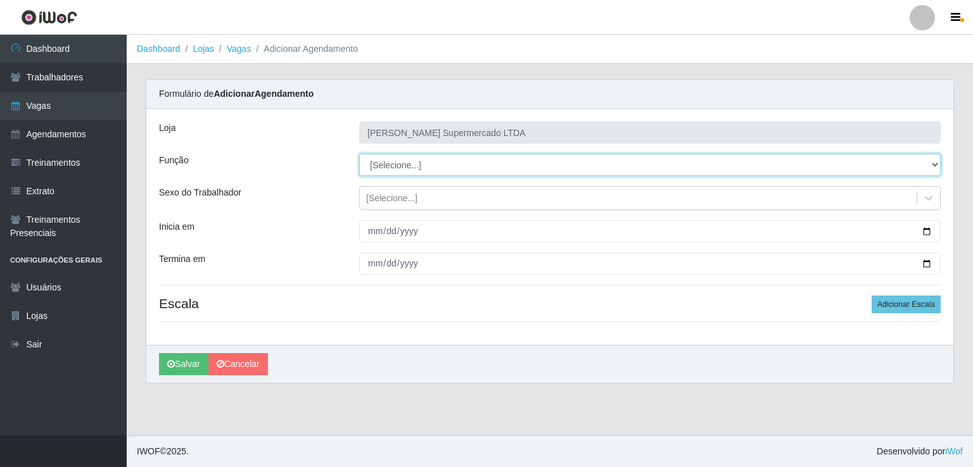
click at [469, 165] on select "[Selecione...] Balconista Carregador e Descarregador de Caminhão Carregador e D…" at bounding box center [649, 165] width 581 height 22
select select "1"
click at [359, 154] on select "[Selecione...] Balconista Carregador e Descarregador de Caminhão Carregador e D…" at bounding box center [649, 165] width 581 height 22
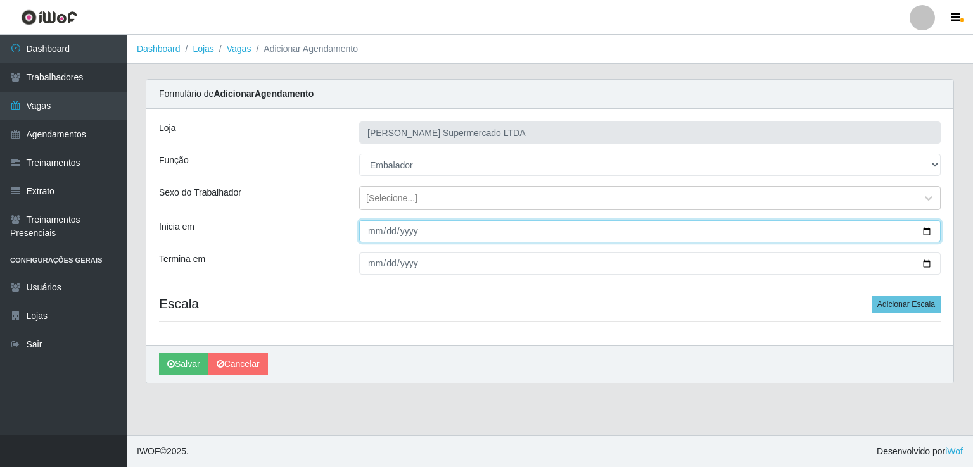
click at [925, 231] on input "Inicia em" at bounding box center [649, 231] width 581 height 22
type input "[DATE]"
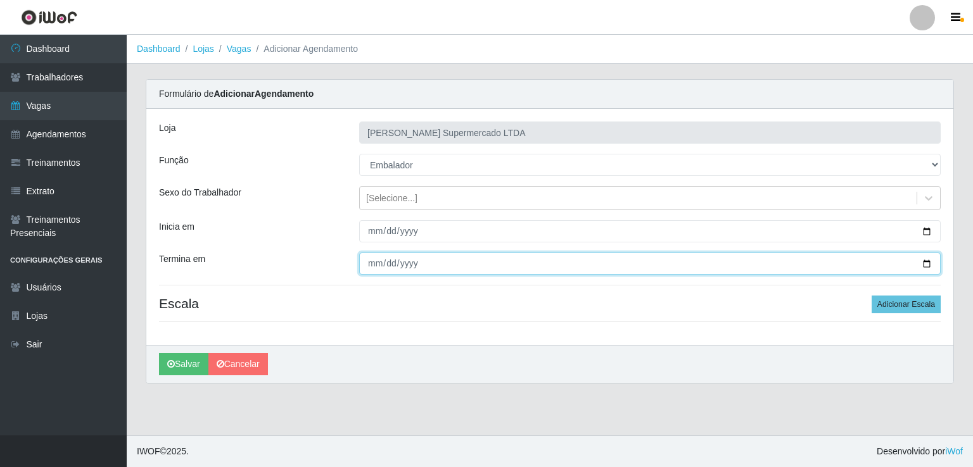
click at [929, 264] on input "Termina em" at bounding box center [649, 264] width 581 height 22
type input "[DATE]"
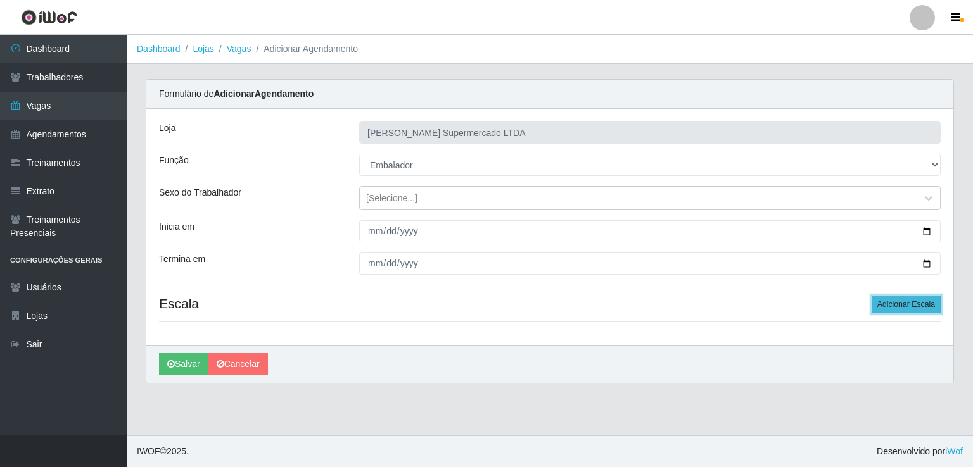
click at [897, 305] on button "Adicionar Escala" at bounding box center [906, 305] width 69 height 18
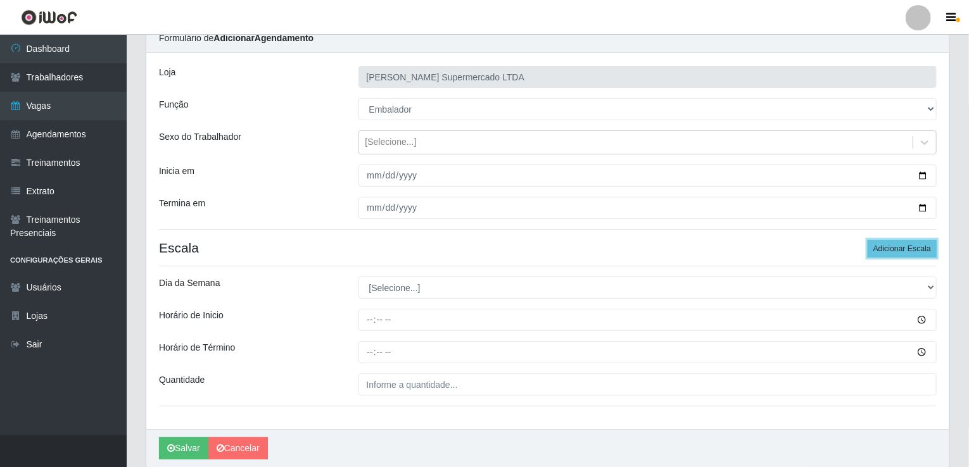
scroll to position [102, 0]
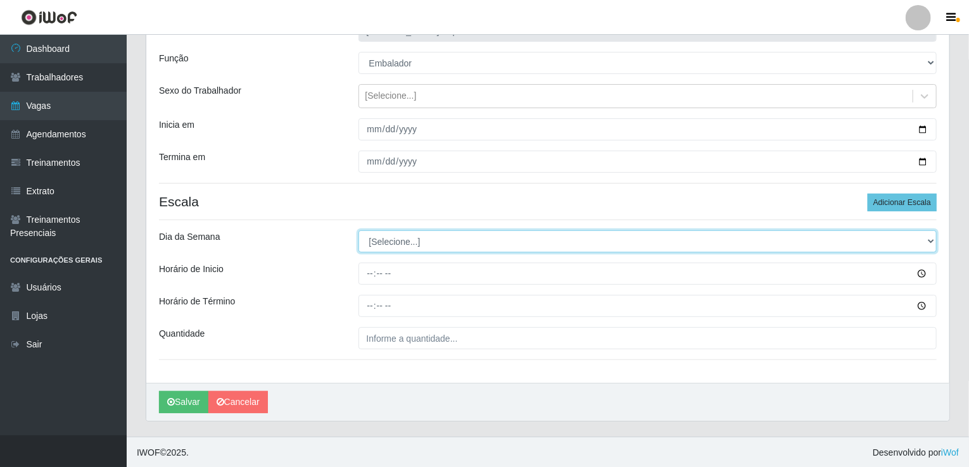
click at [642, 238] on select "[Selecione...] Segunda Terça Quarta Quinta Sexta Sábado Domingo" at bounding box center [648, 242] width 579 height 22
select select "2"
click at [359, 231] on select "[Selecione...] Segunda Terça Quarta Quinta Sexta Sábado Domingo" at bounding box center [648, 242] width 579 height 22
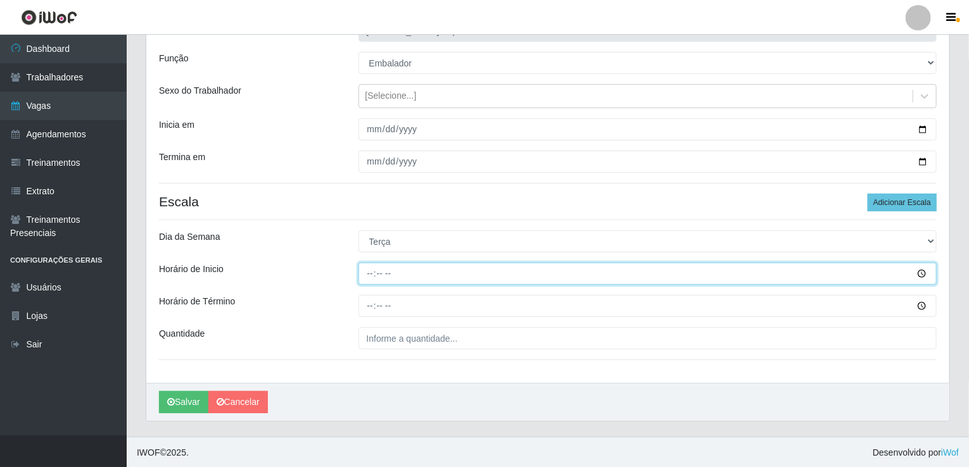
type input "08:00"
click at [372, 277] on input "08:00" at bounding box center [648, 274] width 579 height 22
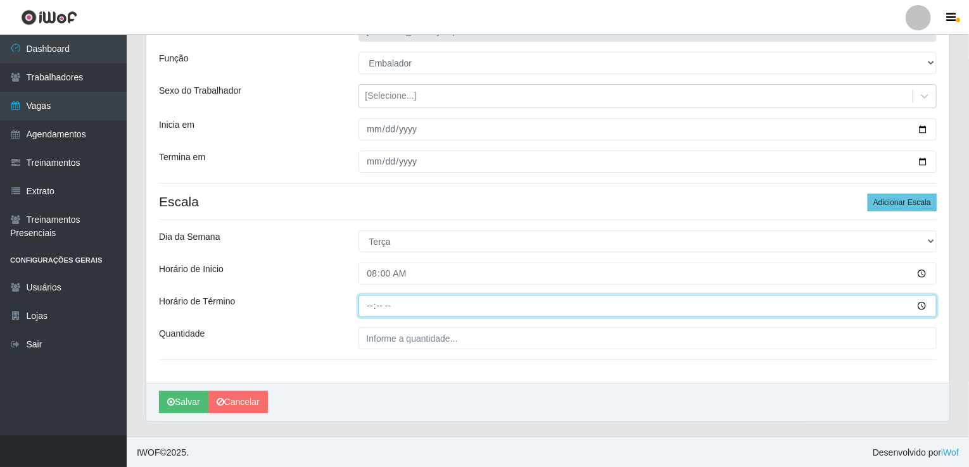
type input "13:00"
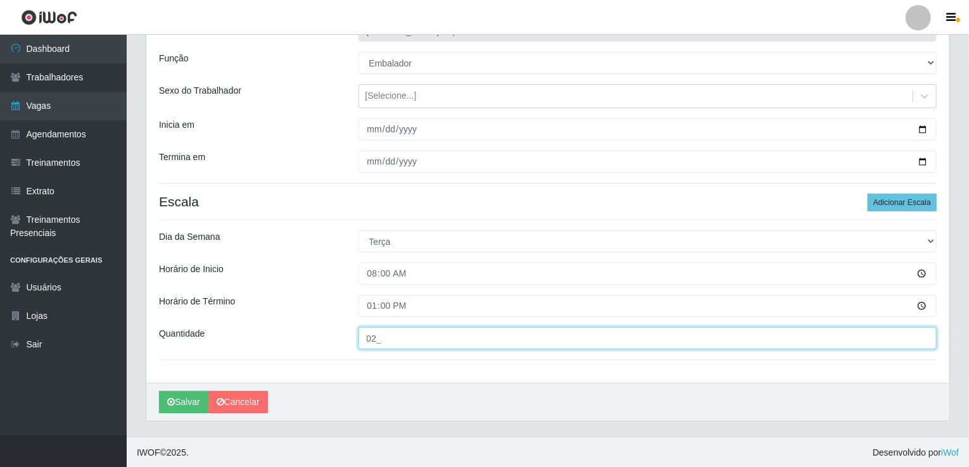
type input "02_"
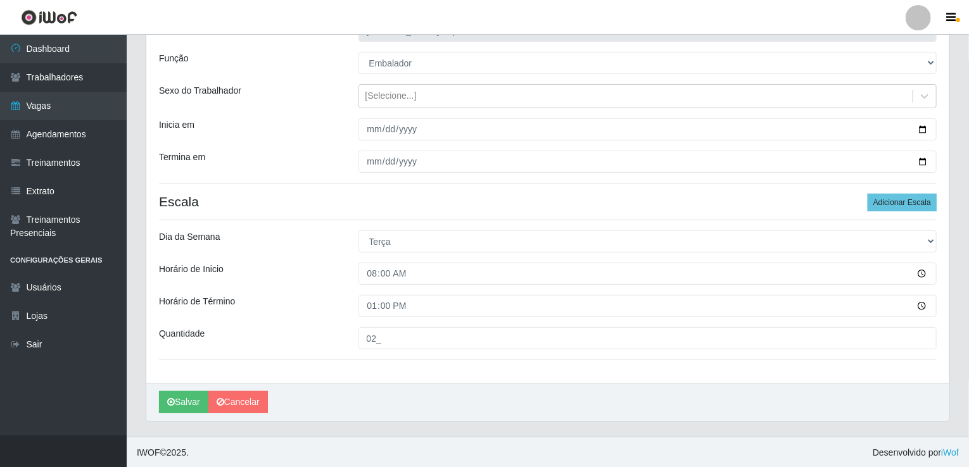
click at [902, 191] on div "Loja [PERSON_NAME] Supermercado LTDA Função [Selecione...] Balconista Carregado…" at bounding box center [547, 195] width 803 height 376
click at [909, 198] on button "Adicionar Escala" at bounding box center [902, 203] width 69 height 18
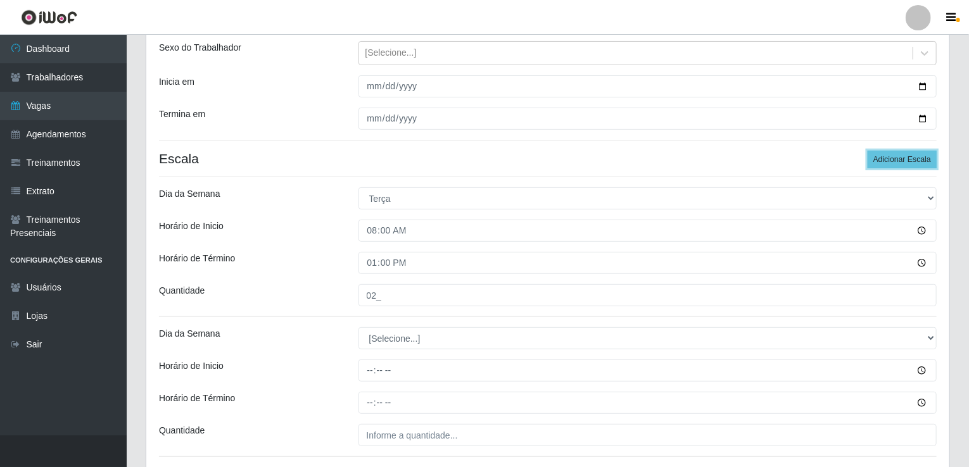
scroll to position [198, 0]
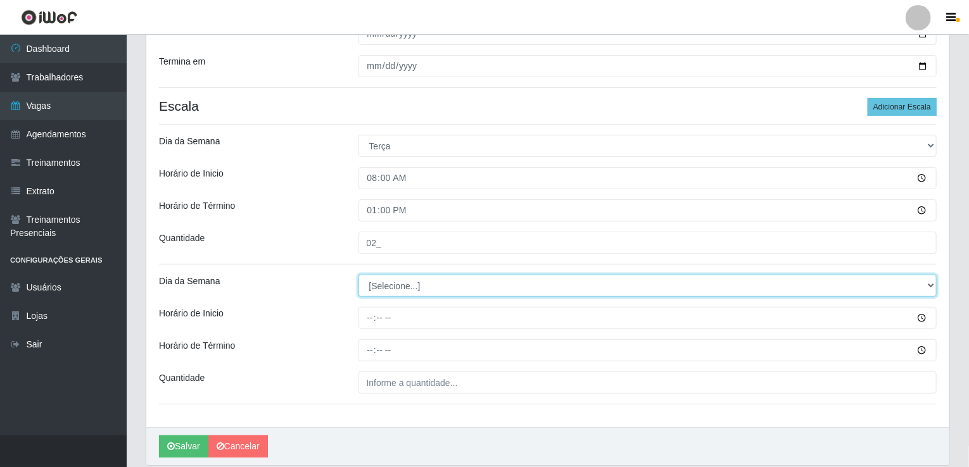
click at [397, 275] on select "[Selecione...] Segunda Terça Quarta Quinta Sexta Sábado Domingo" at bounding box center [648, 286] width 579 height 22
select select "2"
click at [359, 275] on select "[Selecione...] Segunda Terça Quarta Quinta Sexta Sábado Domingo" at bounding box center [648, 286] width 579 height 22
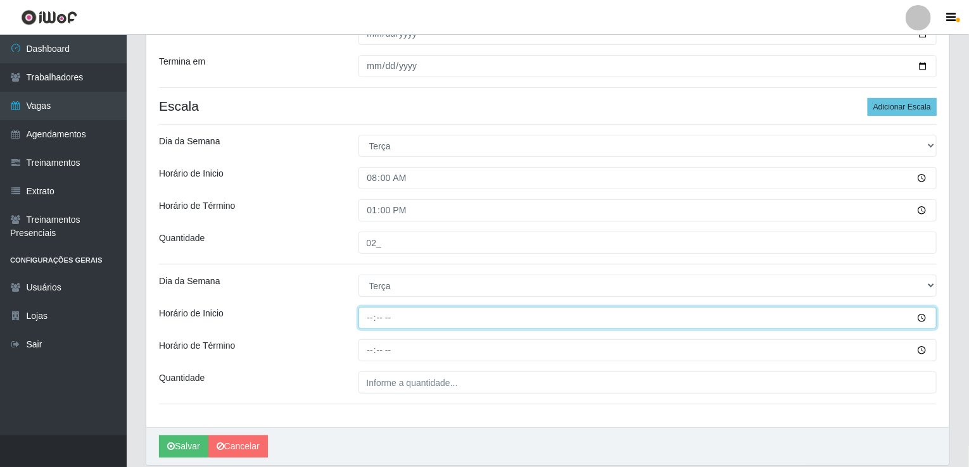
click at [370, 315] on input "Horário de Inicio" at bounding box center [648, 318] width 579 height 22
type input "09:00"
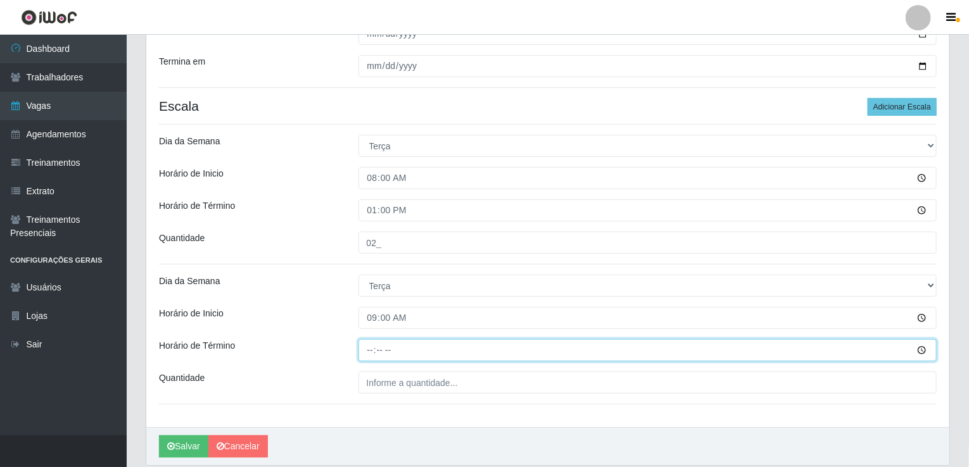
type input "13:00"
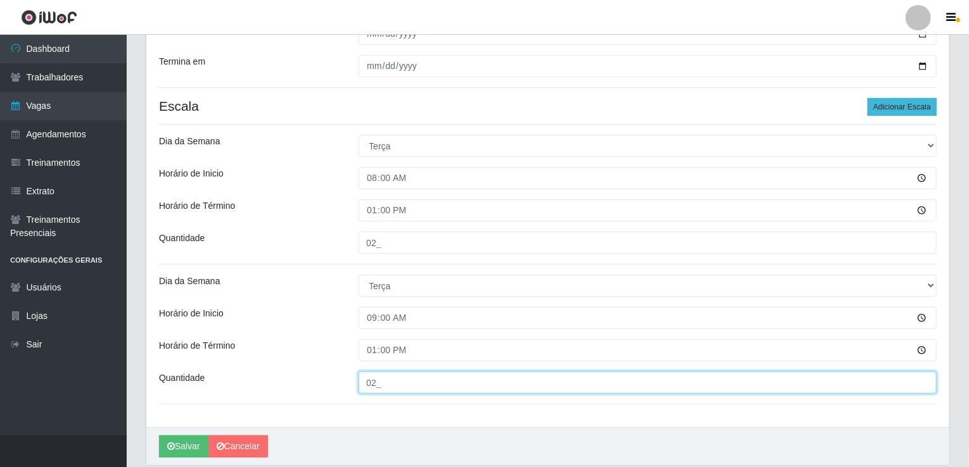
type input "02_"
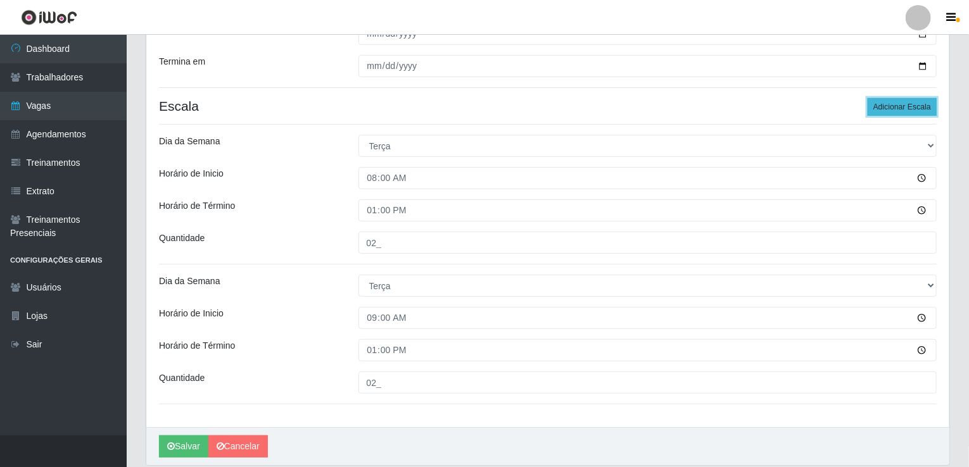
click at [912, 111] on button "Adicionar Escala" at bounding box center [902, 107] width 69 height 18
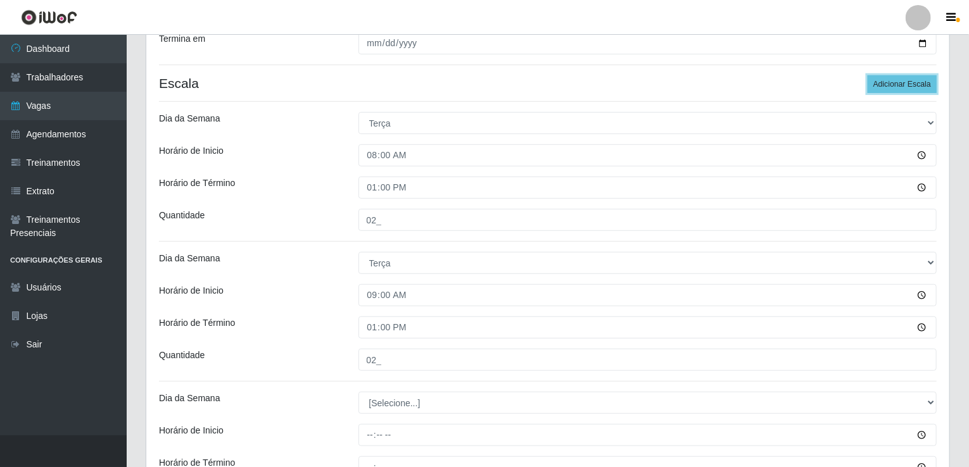
scroll to position [219, 0]
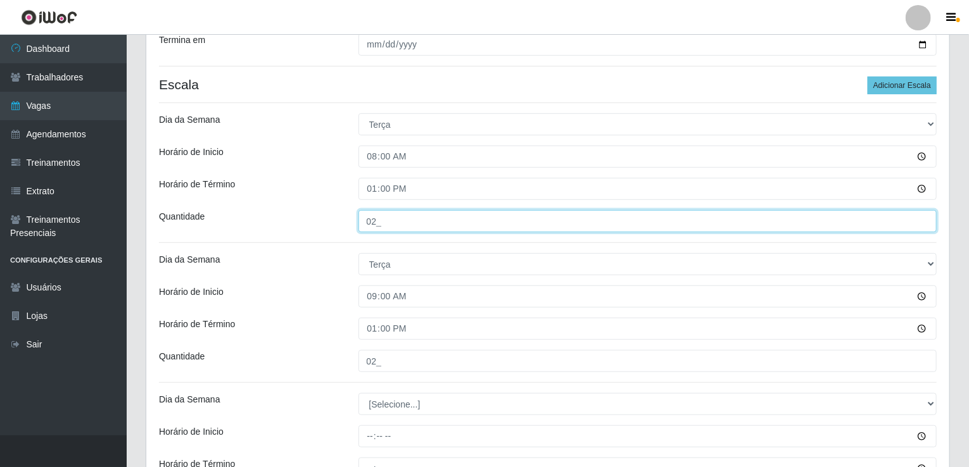
drag, startPoint x: 384, startPoint y: 223, endPoint x: 360, endPoint y: 222, distance: 23.5
click at [360, 222] on input "02_" at bounding box center [648, 221] width 579 height 22
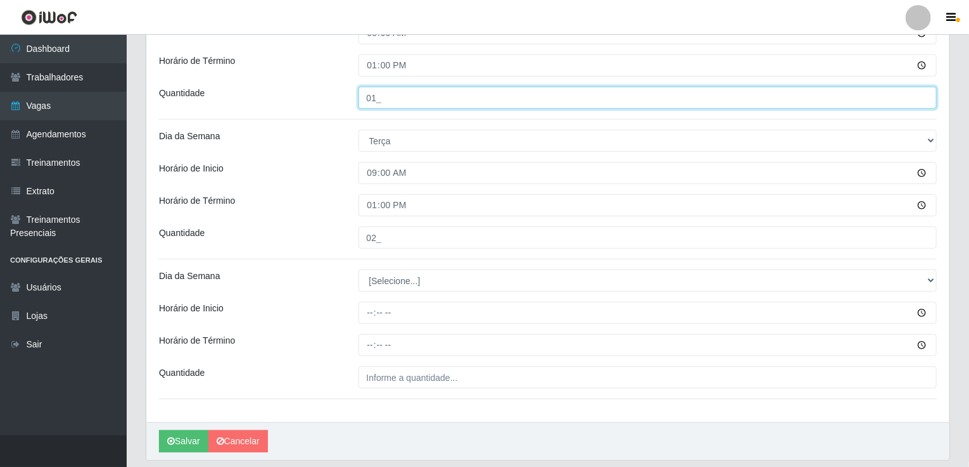
scroll to position [371, 0]
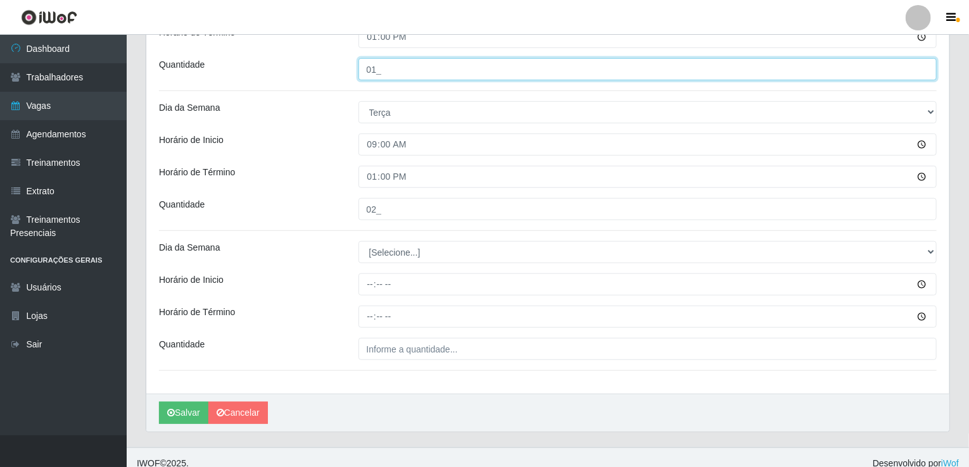
type input "01_"
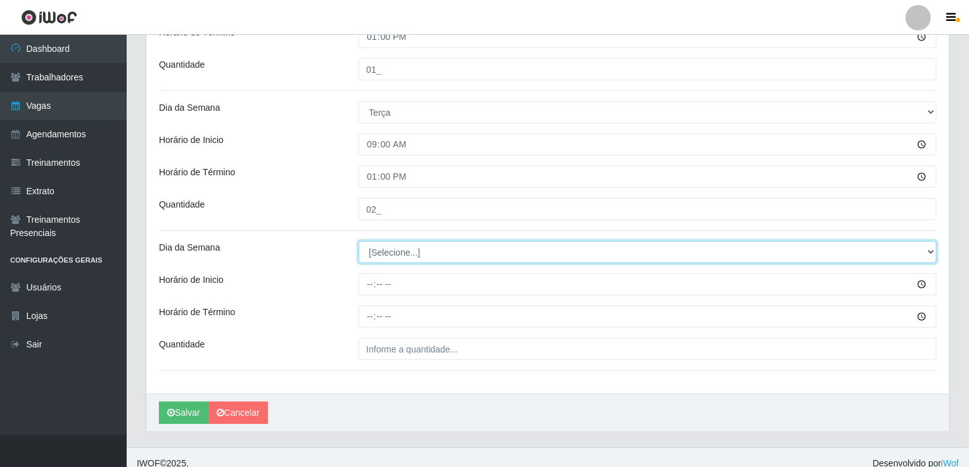
click at [412, 254] on select "[Selecione...] Segunda Terça Quarta Quinta Sexta Sábado Domingo" at bounding box center [648, 252] width 579 height 22
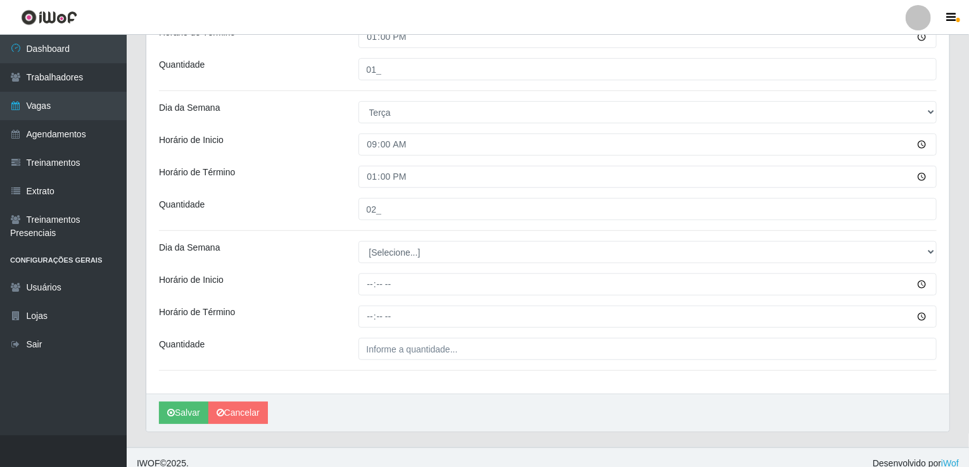
click at [289, 313] on div "Horário de Término" at bounding box center [249, 317] width 200 height 22
click at [369, 295] on div "Loja [PERSON_NAME] Supermercado LTDA Função [Selecione...] Balconista Carregado…" at bounding box center [547, 66] width 803 height 656
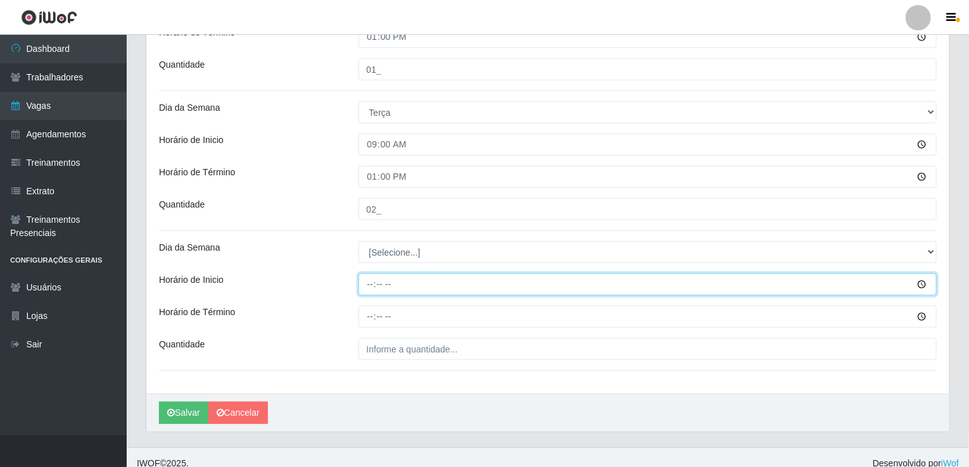
click at [373, 284] on input "Horário de Inicio" at bounding box center [648, 285] width 579 height 22
type input "13:00"
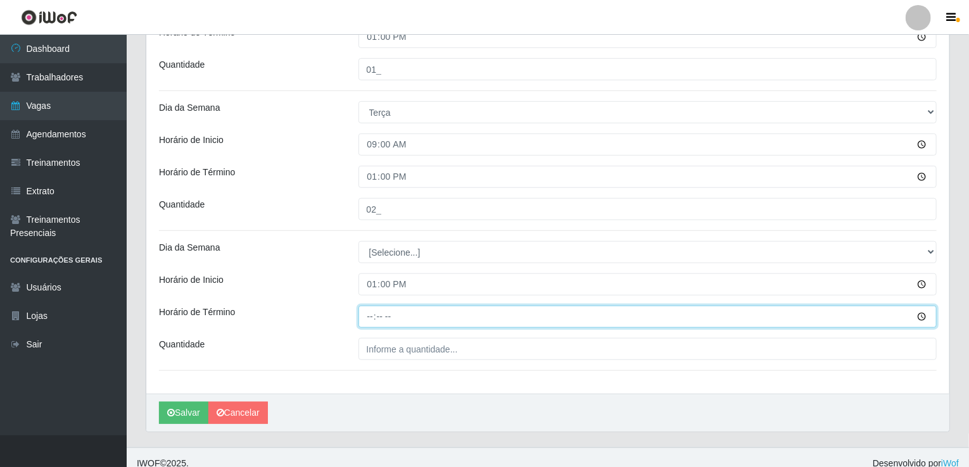
type input "17:00"
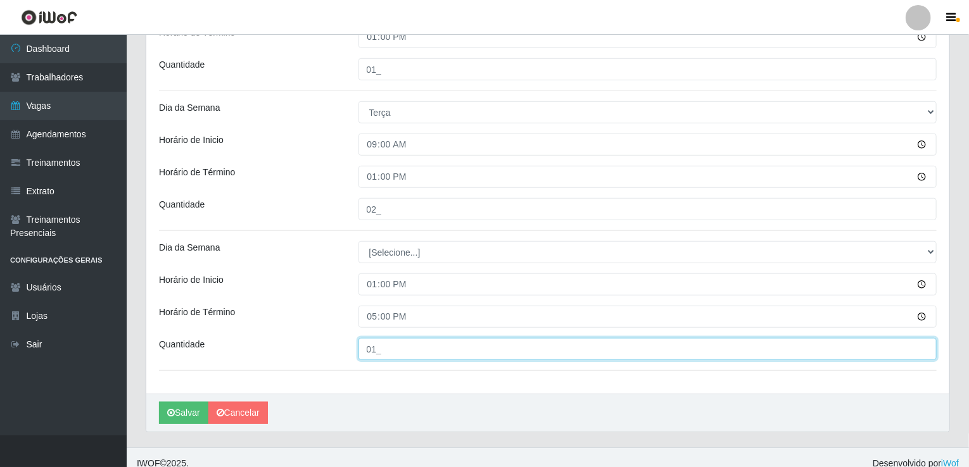
type input "01_"
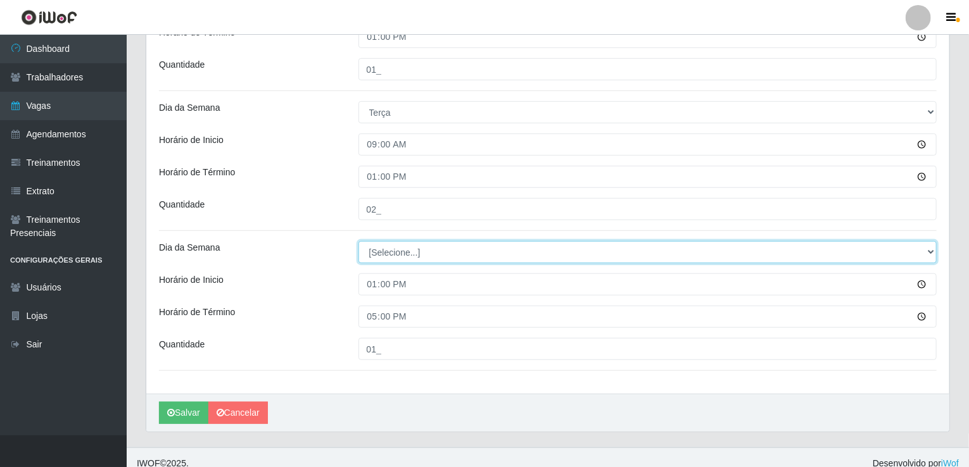
click at [671, 241] on select "[Selecione...] Segunda Terça Quarta Quinta Sexta Sábado Domingo" at bounding box center [648, 252] width 579 height 22
select select "2"
click at [359, 241] on select "[Selecione...] Segunda Terça Quarta Quinta Sexta Sábado Domingo" at bounding box center [648, 252] width 579 height 22
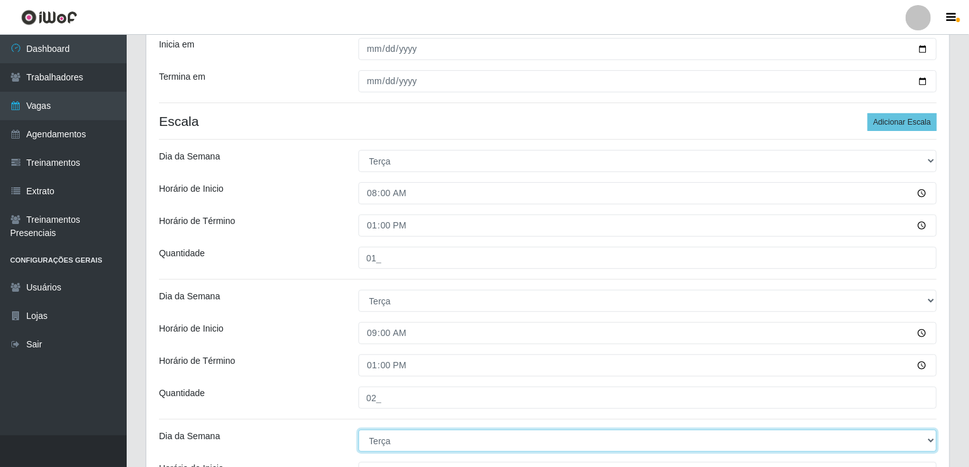
scroll to position [201, 0]
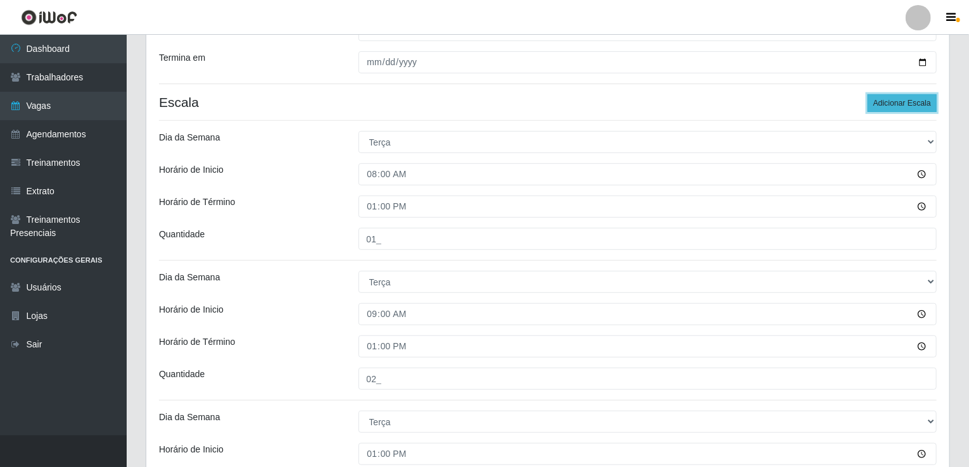
click at [901, 98] on button "Adicionar Escala" at bounding box center [902, 103] width 69 height 18
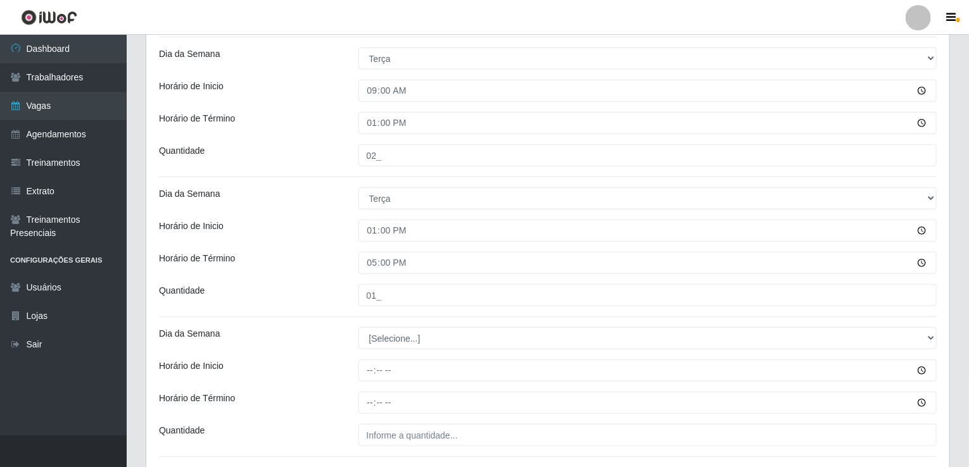
scroll to position [522, 0]
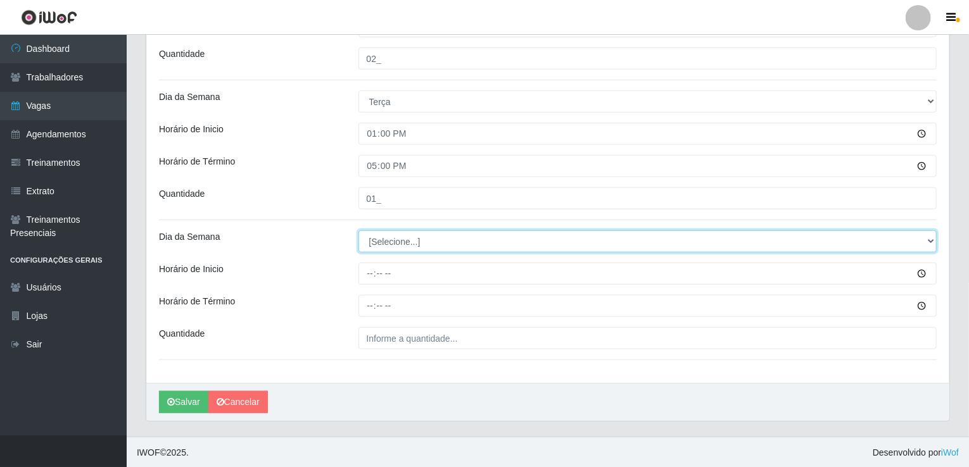
click at [443, 241] on select "[Selecione...] Segunda Terça Quarta Quinta Sexta Sábado Domingo" at bounding box center [648, 242] width 579 height 22
select select "2"
click at [359, 231] on select "[Selecione...] Segunda Terça Quarta Quinta Sexta Sábado Domingo" at bounding box center [648, 242] width 579 height 22
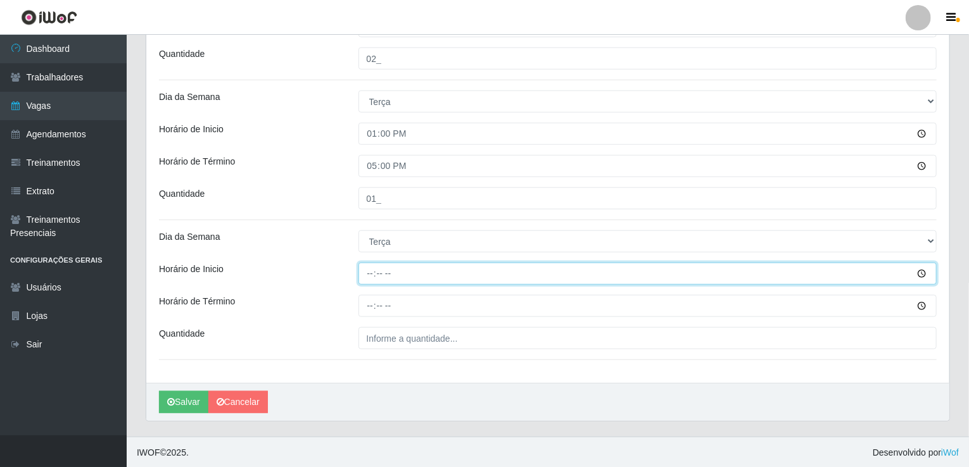
click at [371, 274] on input "Horário de Inicio" at bounding box center [648, 274] width 579 height 22
type input "16:00"
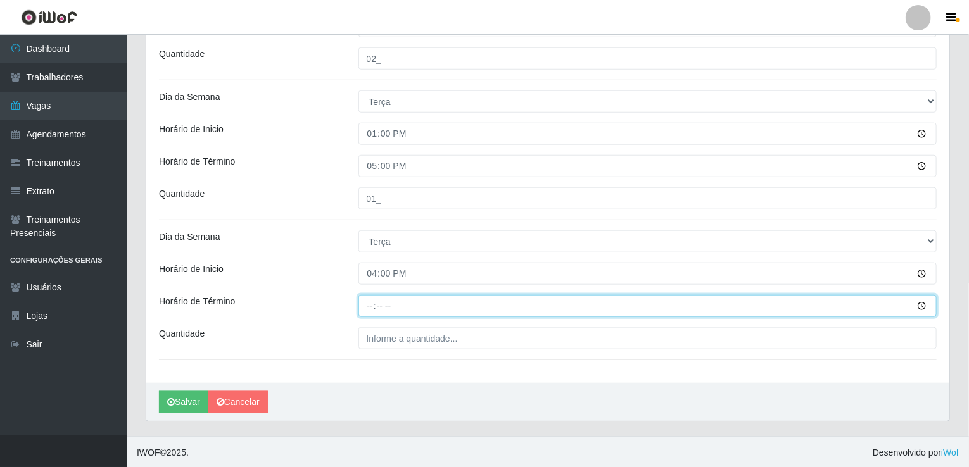
type input "20:00"
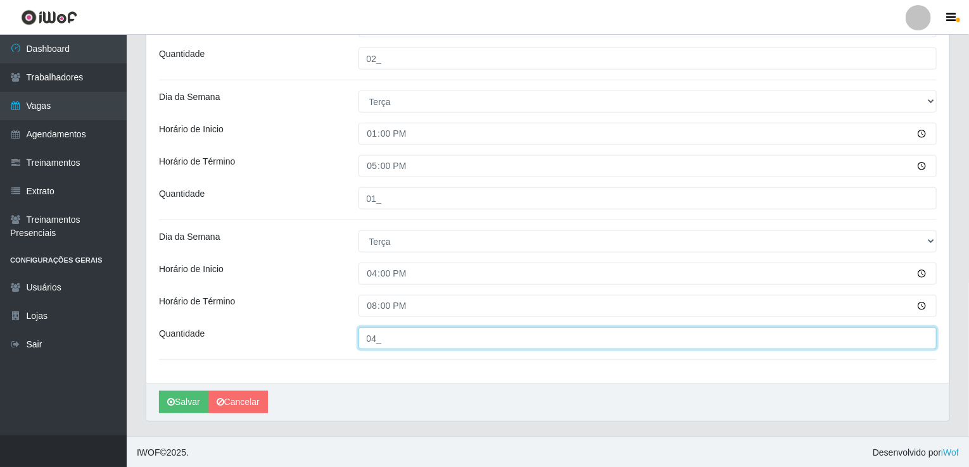
type input "04_"
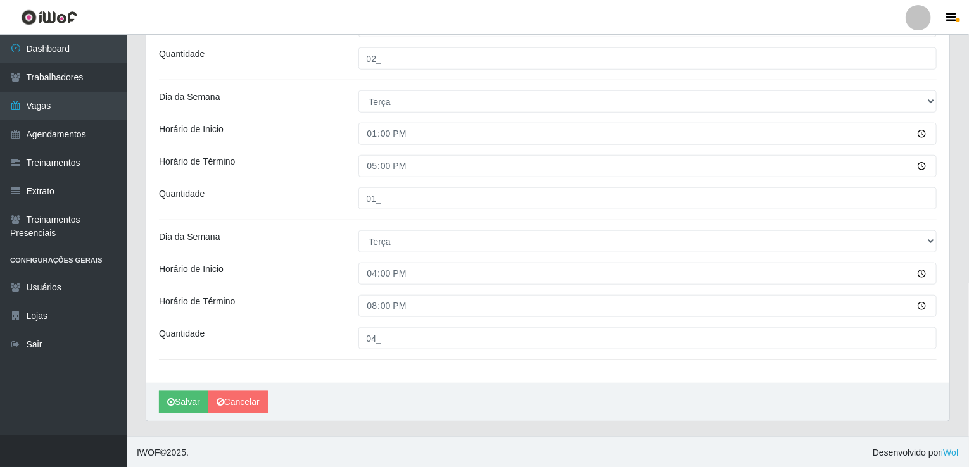
click at [179, 414] on div "[PERSON_NAME]" at bounding box center [547, 402] width 803 height 38
click at [185, 403] on button "Salvar" at bounding box center [183, 402] width 49 height 22
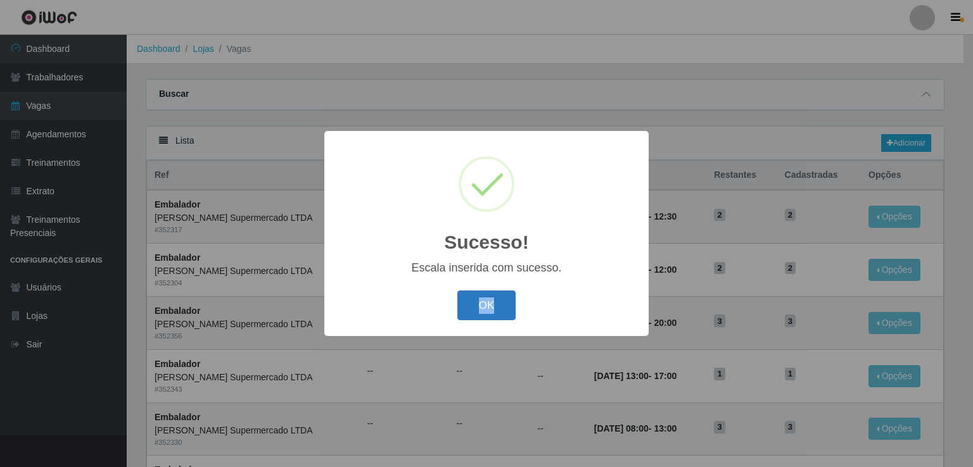
drag, startPoint x: 185, startPoint y: 403, endPoint x: 489, endPoint y: 308, distance: 318.3
click at [489, 308] on div "Sucesso! × Escala inserida com sucesso. OK Cancel" at bounding box center [486, 233] width 973 height 467
click at [489, 308] on button "OK" at bounding box center [486, 306] width 59 height 30
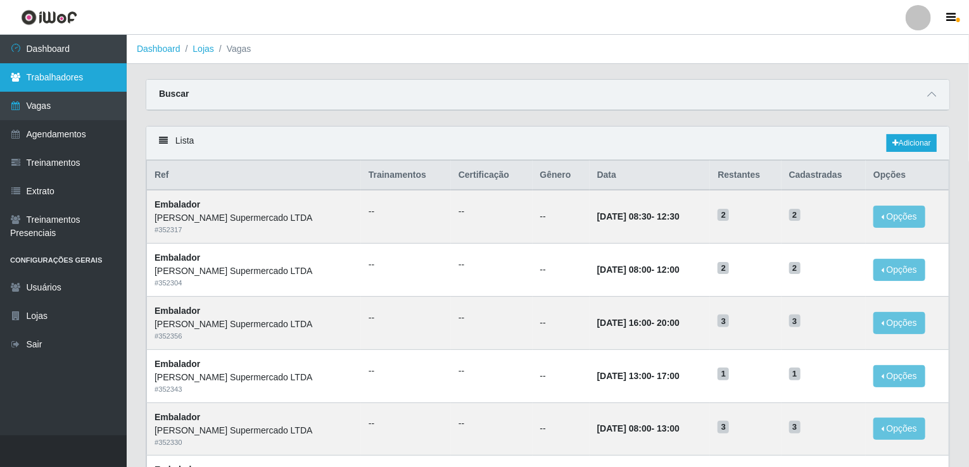
click at [74, 80] on link "Trabalhadores" at bounding box center [63, 77] width 127 height 29
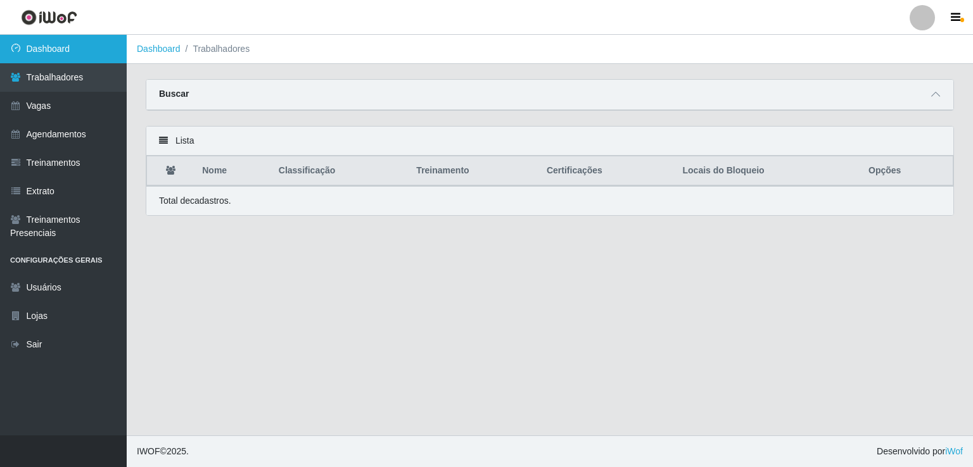
click at [68, 58] on link "Dashboard" at bounding box center [63, 49] width 127 height 29
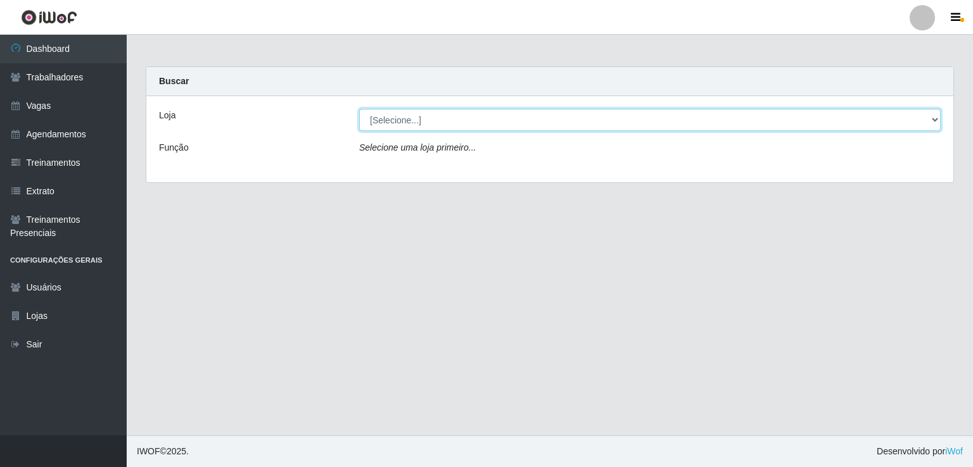
click at [452, 125] on select "[Selecione...] [PERSON_NAME] Supermercado LTDA" at bounding box center [649, 120] width 581 height 22
select select "67"
click at [359, 109] on select "[Selecione...] [PERSON_NAME] Supermercado LTDA" at bounding box center [649, 120] width 581 height 22
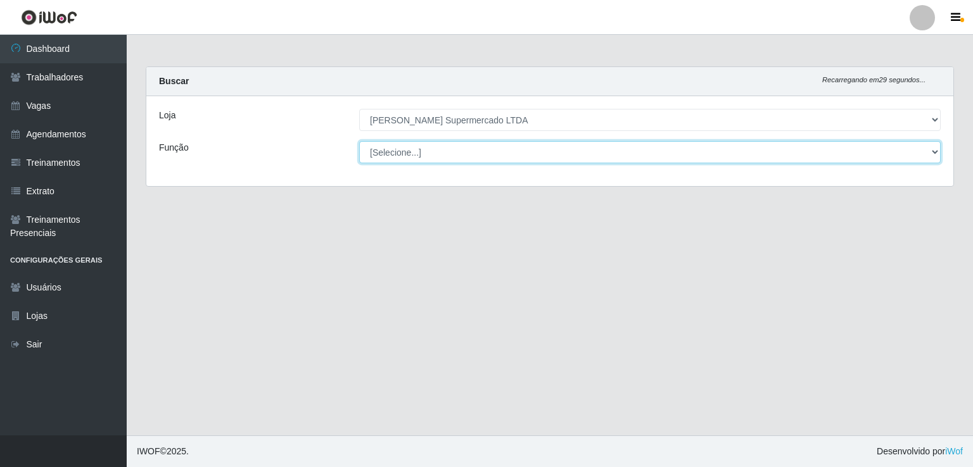
click at [509, 148] on select "[Selecione...] Balconista Carregador e Descarregador de Caminhão Carregador e D…" at bounding box center [649, 152] width 581 height 22
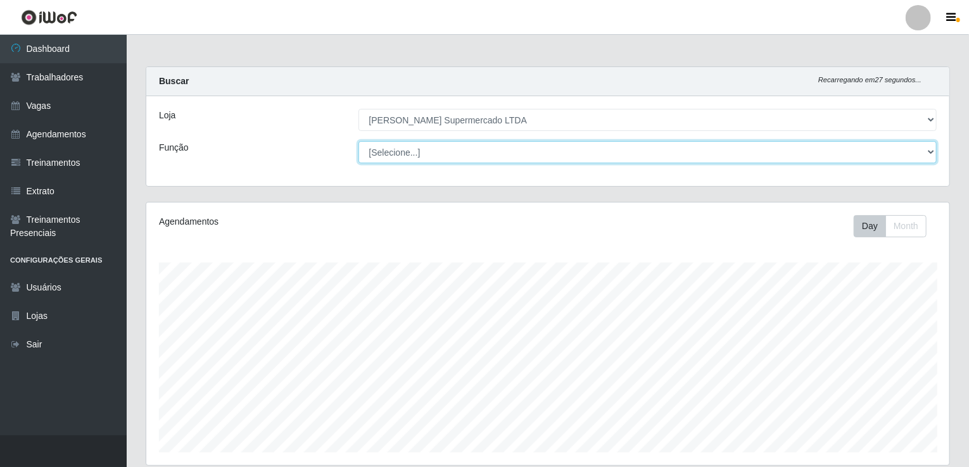
scroll to position [263, 803]
select select "1"
click at [359, 141] on select "[Selecione...] Balconista Carregador e Descarregador de Caminhão Carregador e D…" at bounding box center [648, 152] width 579 height 22
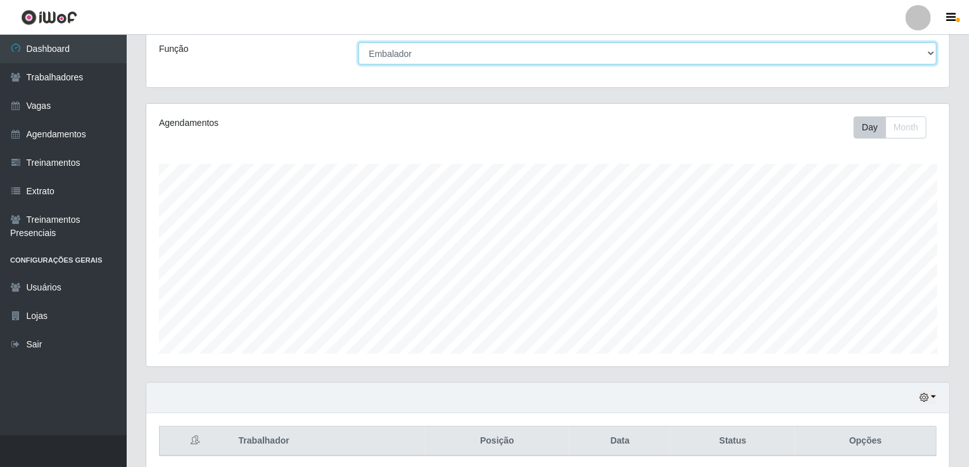
scroll to position [146, 0]
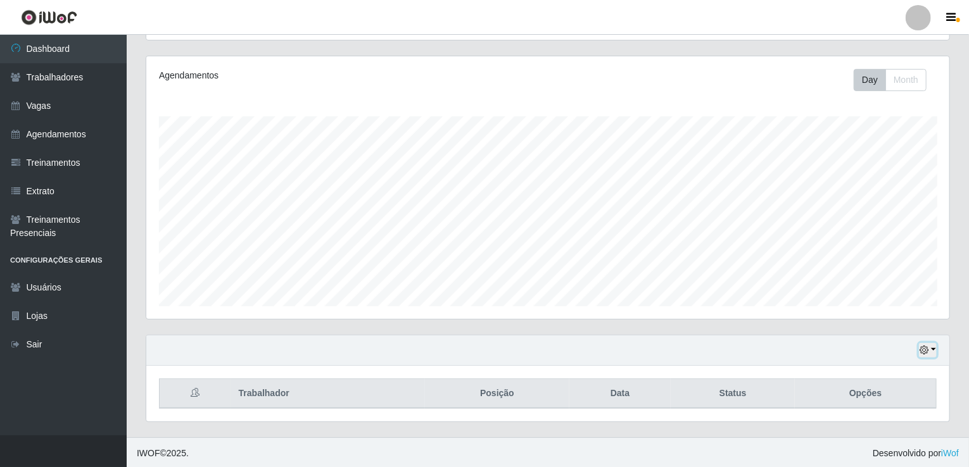
click at [934, 344] on button "button" at bounding box center [928, 350] width 18 height 15
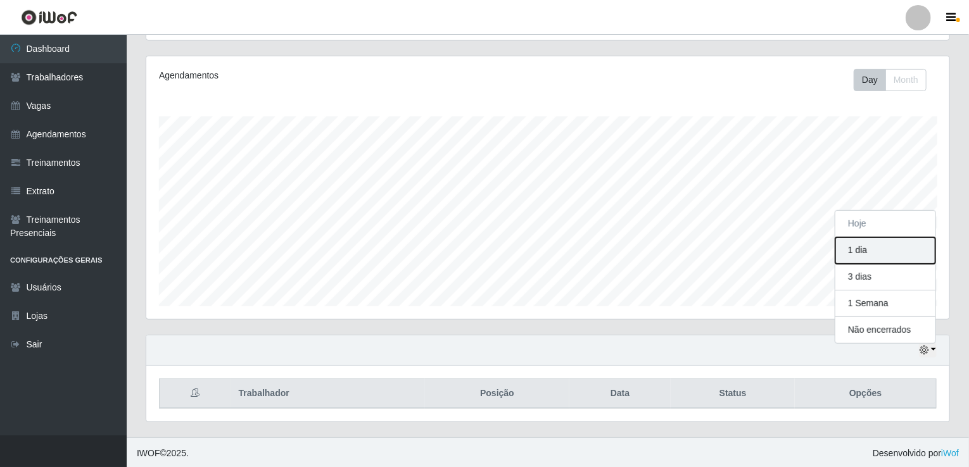
click at [882, 249] on button "1 dia" at bounding box center [885, 251] width 100 height 27
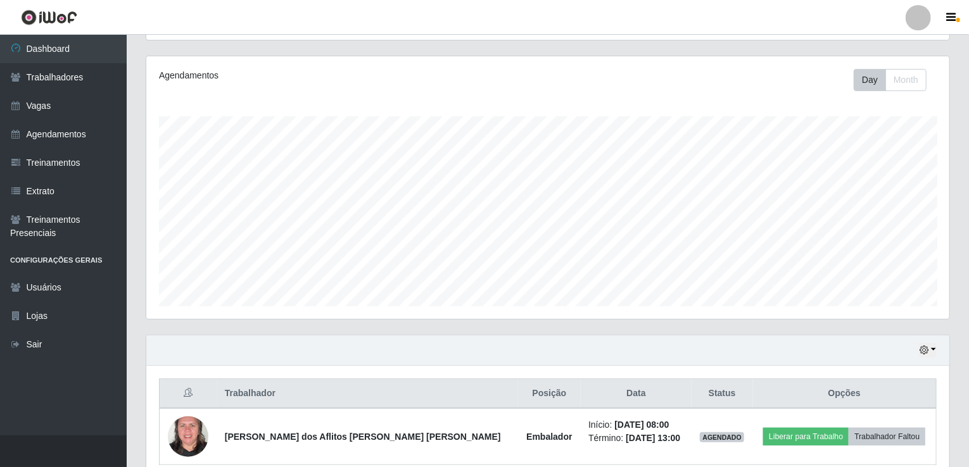
click at [953, 267] on div "Agendamentos Day Month" at bounding box center [547, 195] width 823 height 279
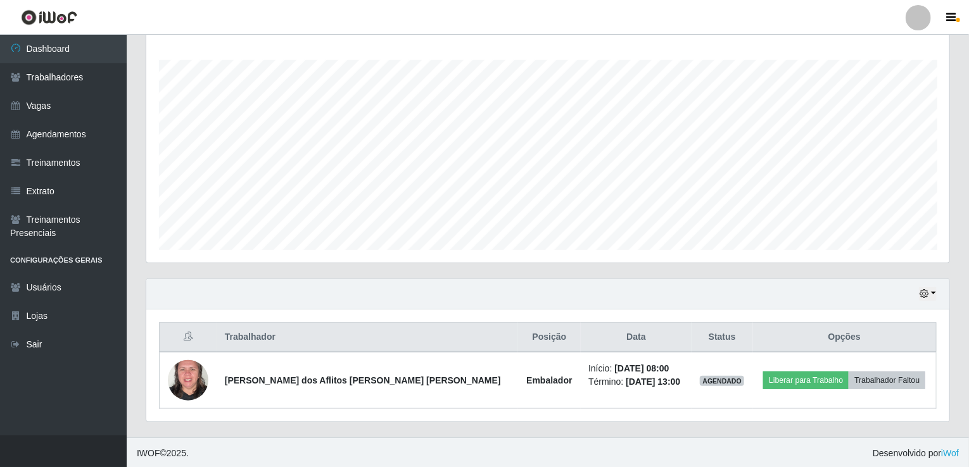
scroll to position [0, 0]
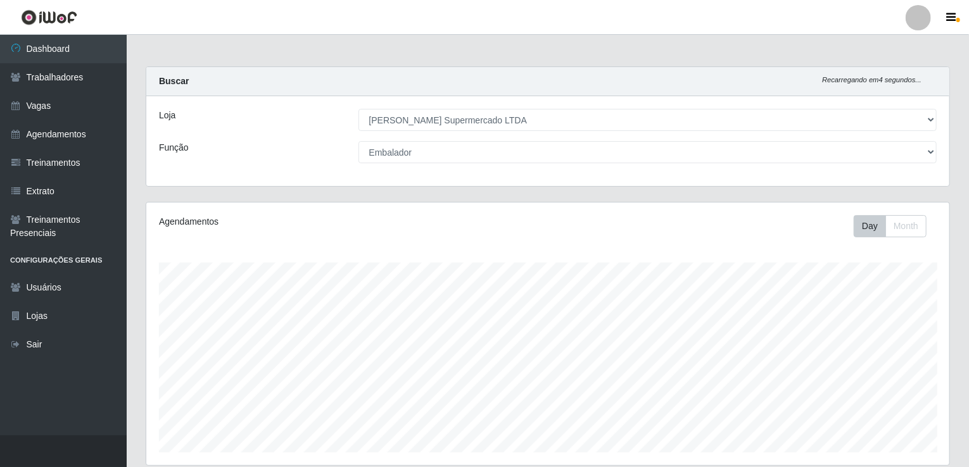
drag, startPoint x: 451, startPoint y: 139, endPoint x: 160, endPoint y: -3, distance: 323.5
click at [160, 0] on html "Perfil Alterar Senha Sair Dashboard Trabalhadores Vagas Agendamentos Treinament…" at bounding box center [484, 336] width 969 height 672
